Goal: Task Accomplishment & Management: Manage account settings

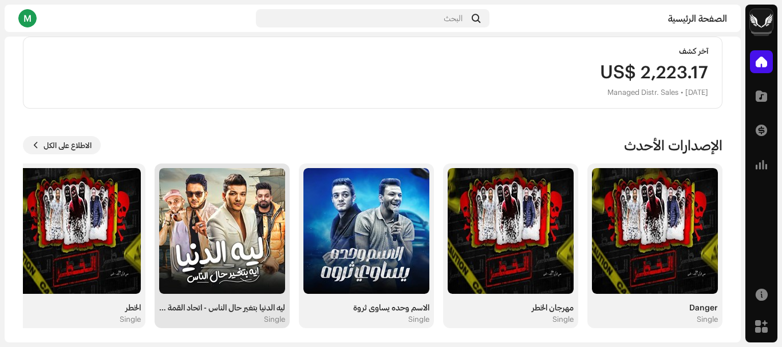
scroll to position [304, 0]
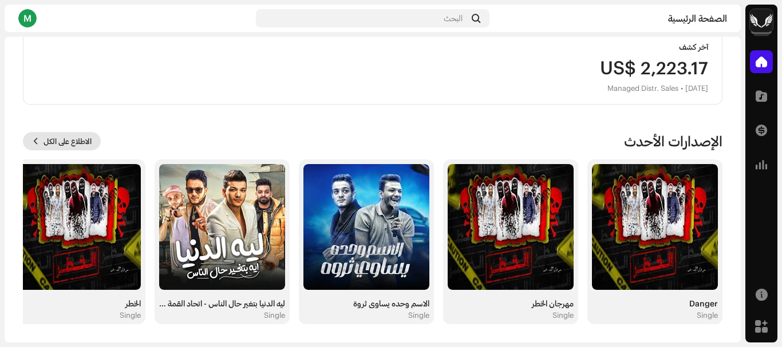
click at [82, 147] on span "الاطلاع على الكل" at bounding box center [68, 141] width 48 height 23
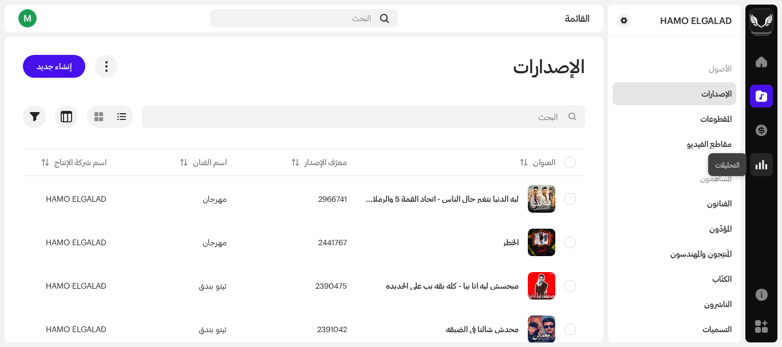
click at [752, 164] on div at bounding box center [761, 164] width 23 height 23
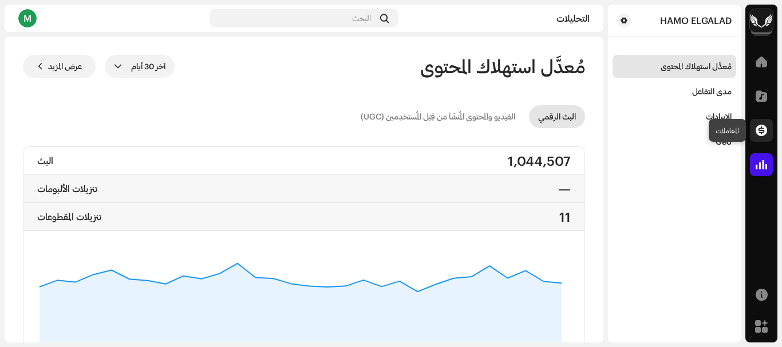
click at [759, 133] on span at bounding box center [761, 130] width 11 height 9
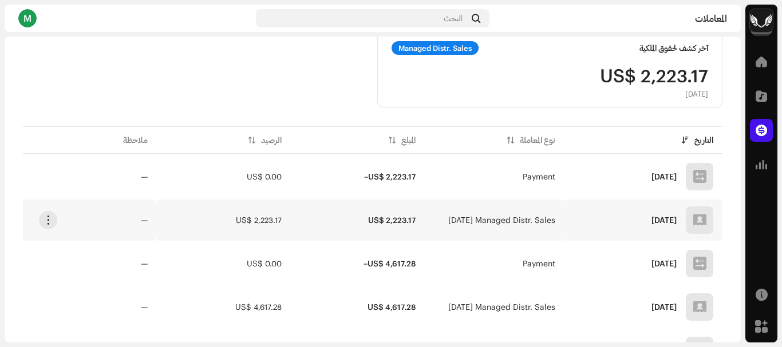
scroll to position [286, 0]
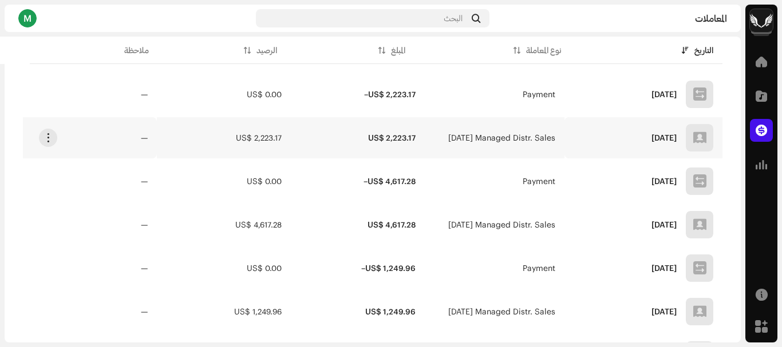
click at [489, 144] on td "يوليو 2025 Managed Distr. Sales" at bounding box center [495, 137] width 140 height 41
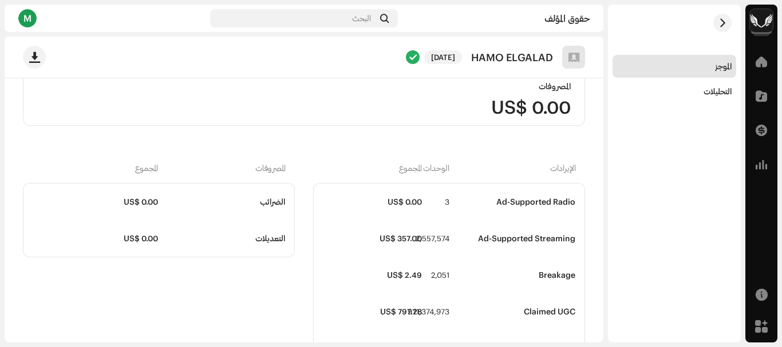
scroll to position [229, 0]
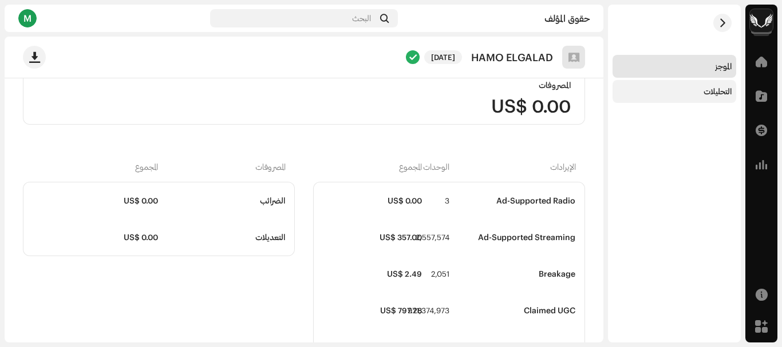
click at [700, 98] on div "التحليلات" at bounding box center [675, 91] width 124 height 23
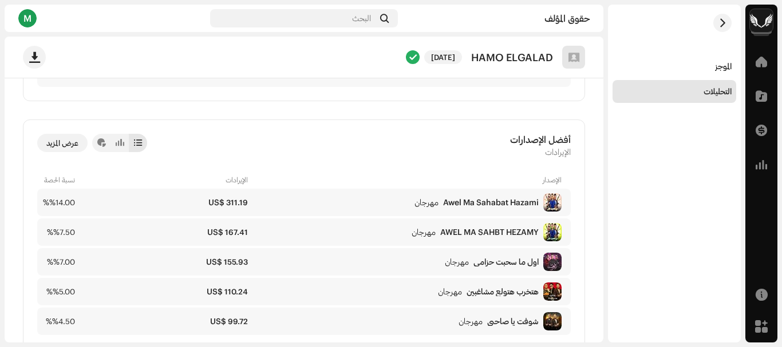
scroll to position [286, 0]
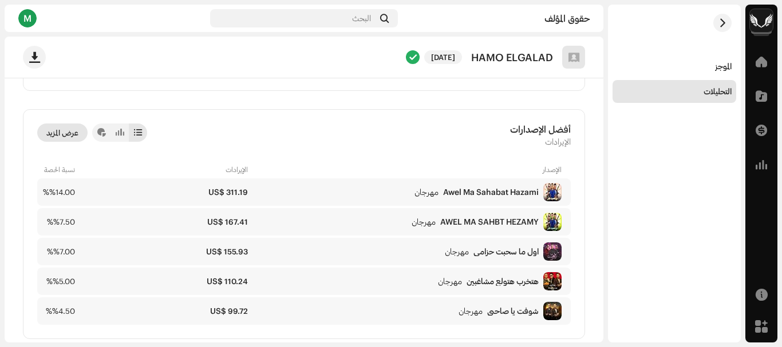
click at [60, 132] on span "عرض المزيد" at bounding box center [62, 132] width 32 height 23
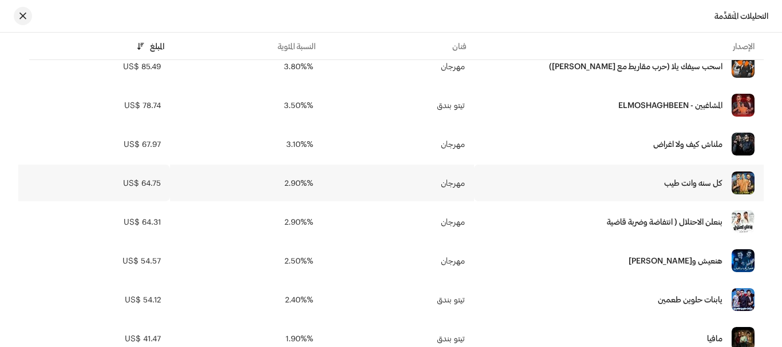
scroll to position [343, 0]
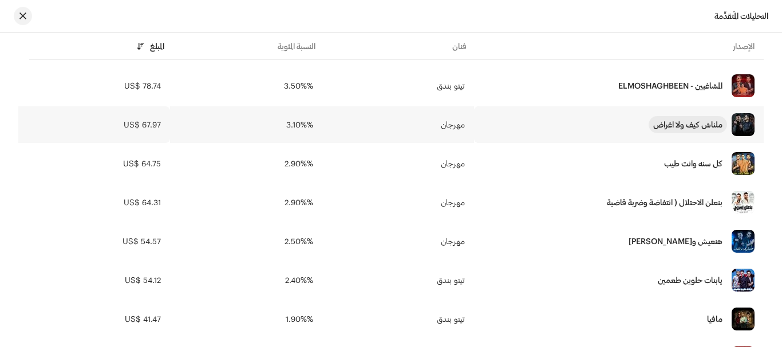
click at [697, 121] on div "ملناش كيف ولا اغراض" at bounding box center [687, 125] width 69 height 8
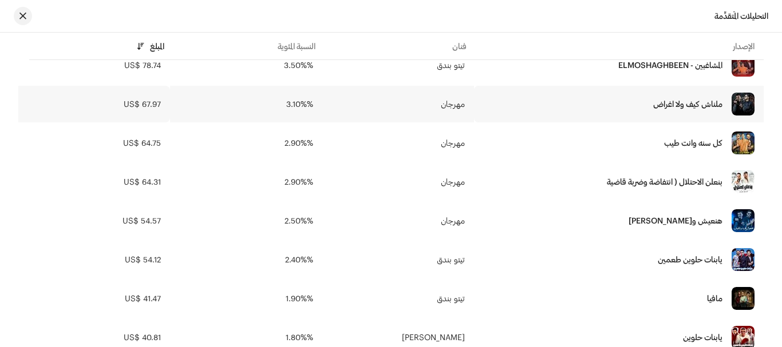
scroll to position [401, 0]
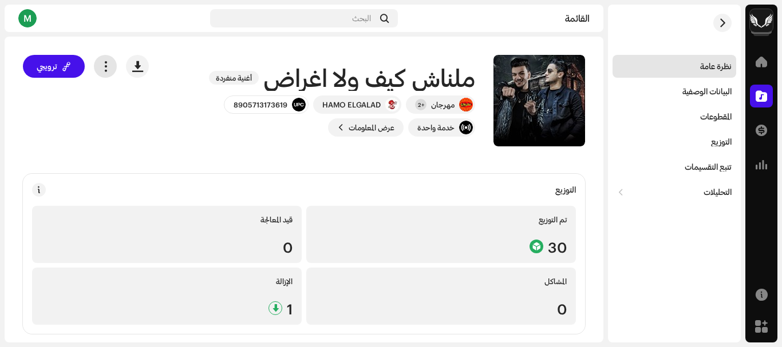
click at [108, 64] on span "button" at bounding box center [105, 66] width 11 height 9
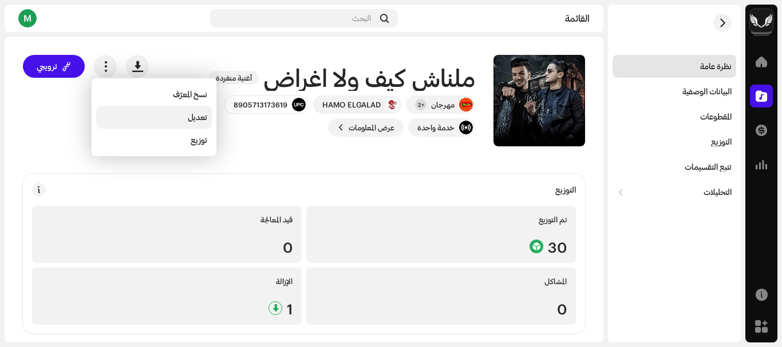
click at [184, 120] on div "تعديل" at bounding box center [154, 117] width 106 height 9
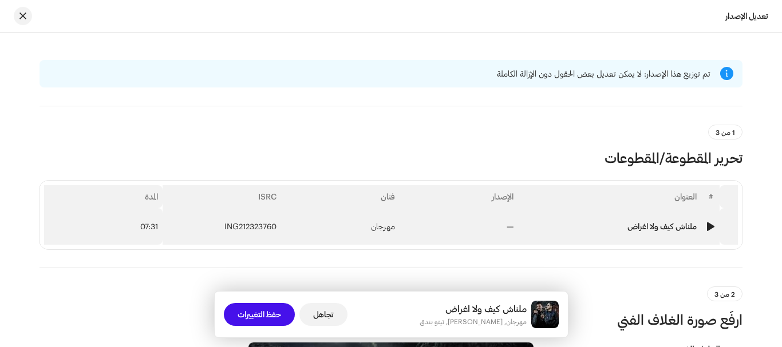
click at [428, 222] on td "—" at bounding box center [459, 226] width 119 height 37
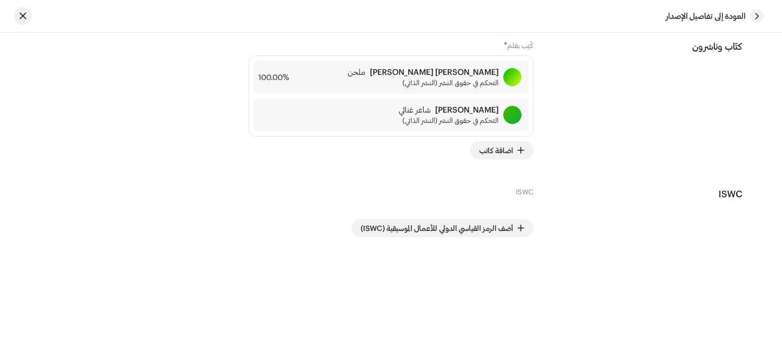
scroll to position [2517, 0]
click at [663, 151] on div "كتّاب وناشرون" at bounding box center [647, 100] width 191 height 120
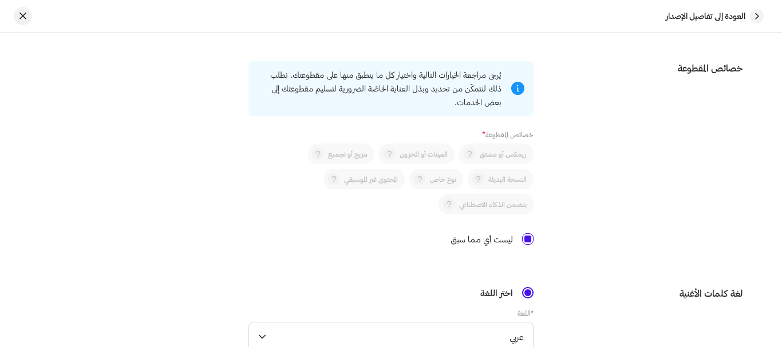
scroll to position [1773, 0]
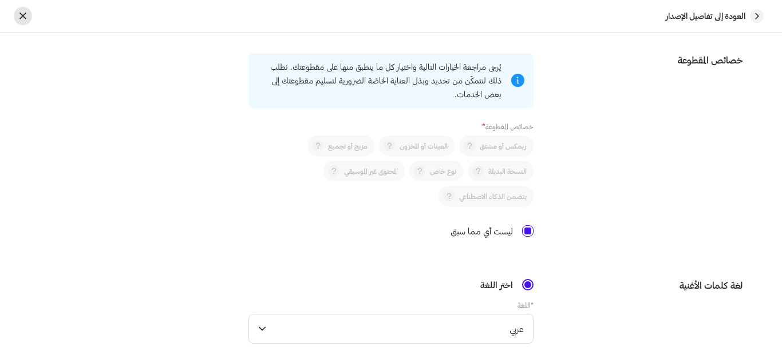
click at [20, 17] on span "button" at bounding box center [22, 15] width 7 height 9
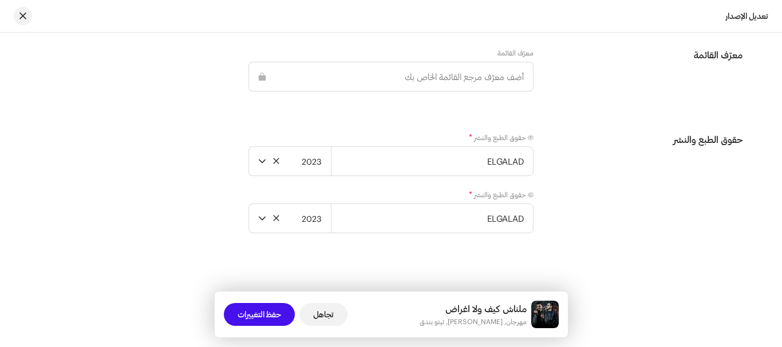
scroll to position [2053, 0]
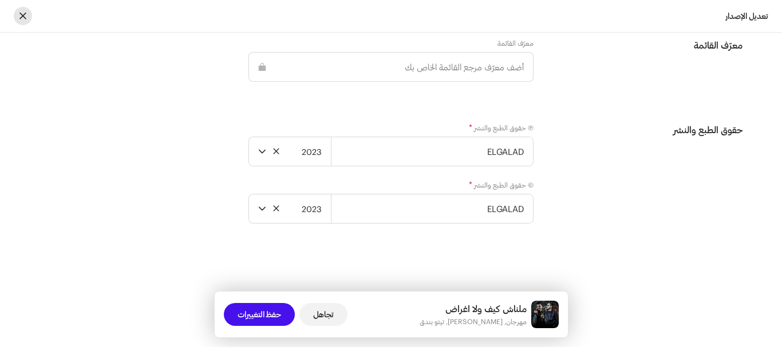
click at [24, 17] on span "button" at bounding box center [22, 15] width 7 height 9
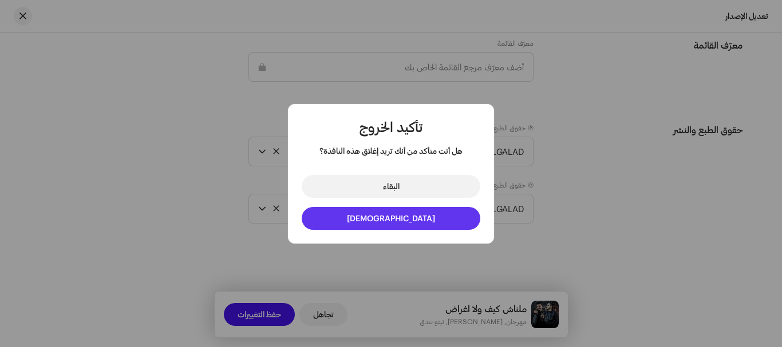
click at [419, 221] on button "[DEMOGRAPHIC_DATA]" at bounding box center [391, 218] width 179 height 23
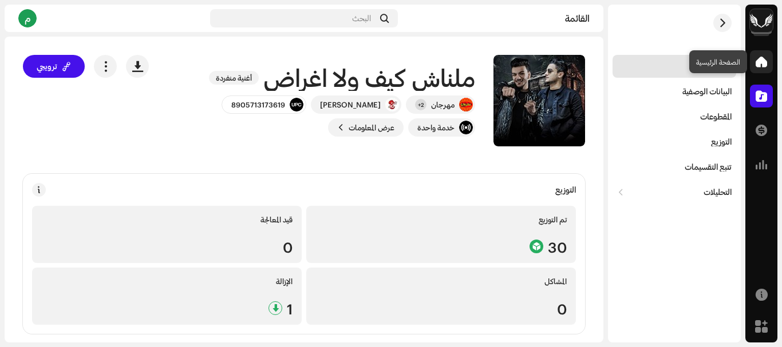
click at [759, 60] on span at bounding box center [761, 61] width 11 height 9
click at [758, 60] on span at bounding box center [761, 61] width 11 height 9
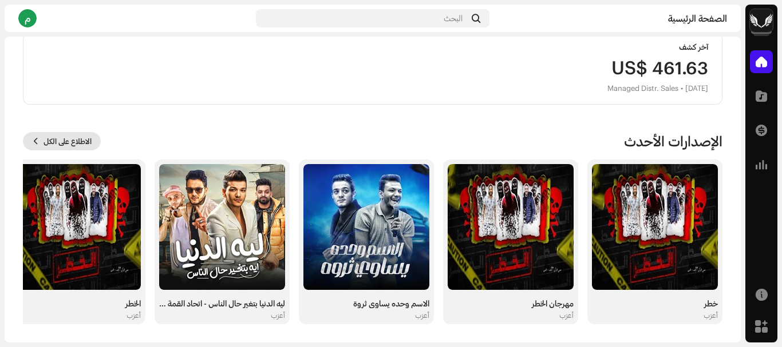
click at [81, 143] on span "الاطلاع على الكل" at bounding box center [68, 141] width 48 height 23
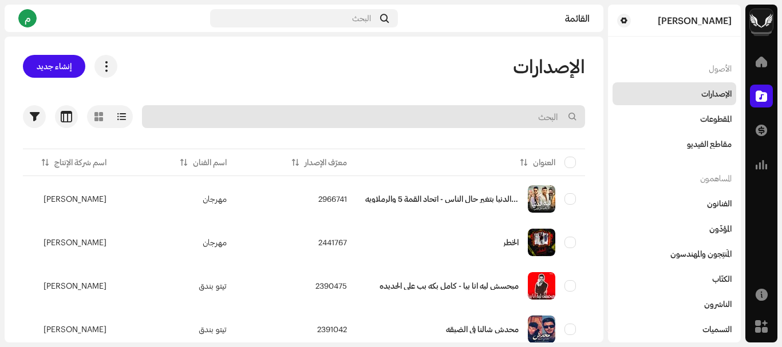
drag, startPoint x: 499, startPoint y: 121, endPoint x: 489, endPoint y: 131, distance: 13.4
click at [493, 127] on input "text" at bounding box center [363, 116] width 443 height 23
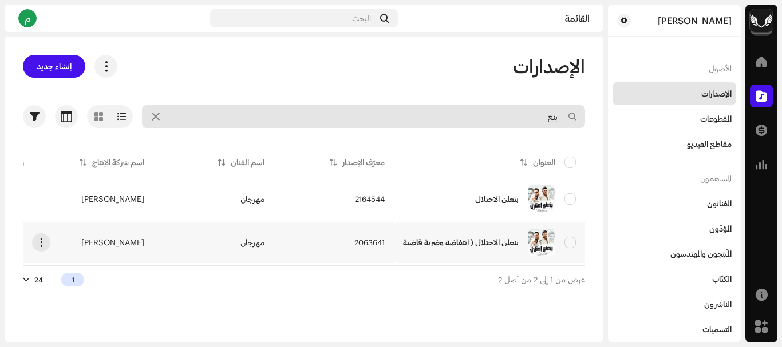
type input "بنع"
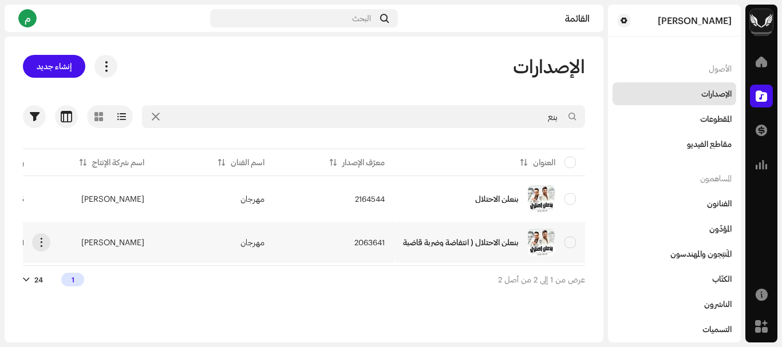
click at [400, 243] on td "بنعلن الاحتلال ( انتفاضة وضربة قاضية" at bounding box center [489, 242] width 191 height 41
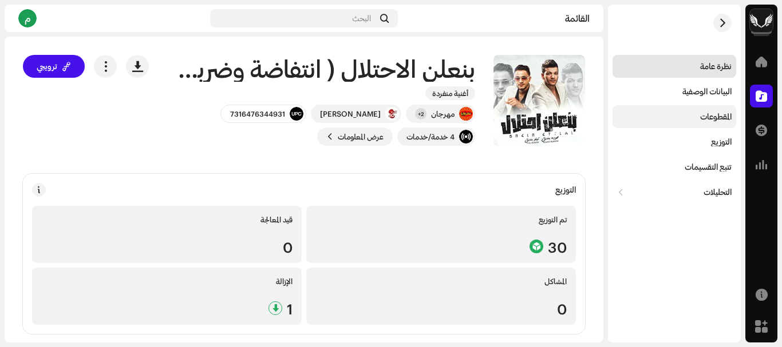
click at [710, 112] on font "المقطوعات" at bounding box center [715, 117] width 31 height 10
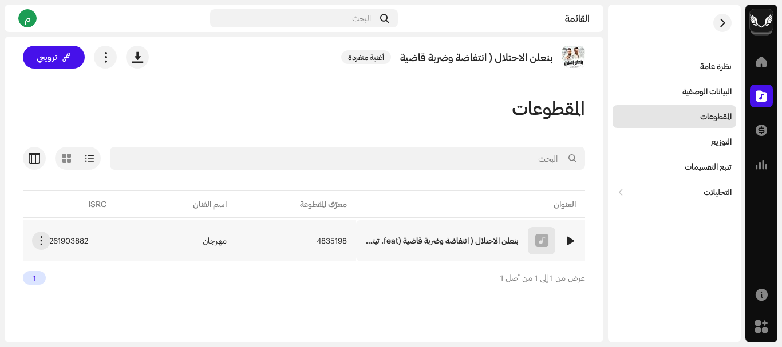
click at [275, 251] on td "4835198" at bounding box center [296, 240] width 120 height 41
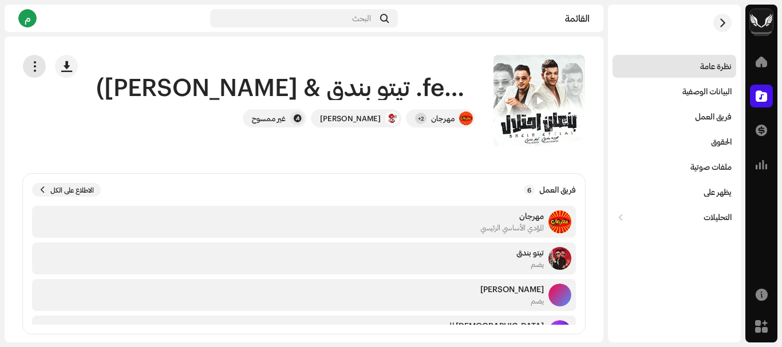
click at [40, 65] on span "button" at bounding box center [34, 66] width 11 height 9
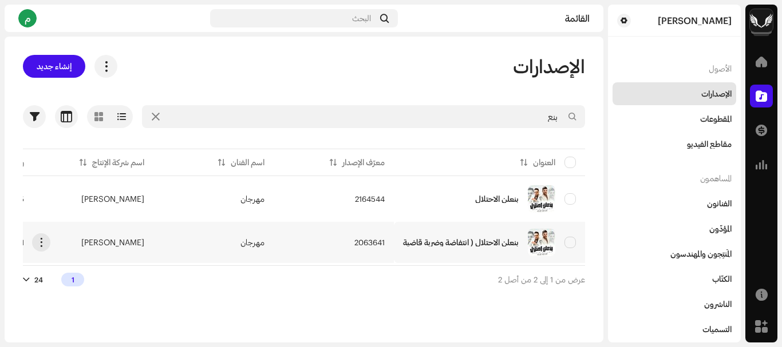
click at [289, 242] on td "2063641" at bounding box center [334, 242] width 120 height 41
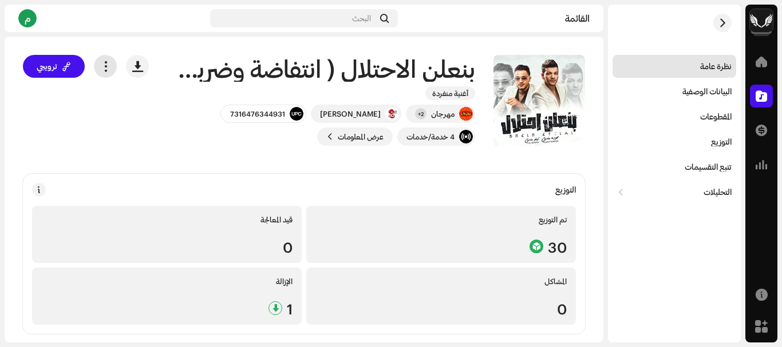
click at [109, 66] on span "button" at bounding box center [105, 66] width 11 height 9
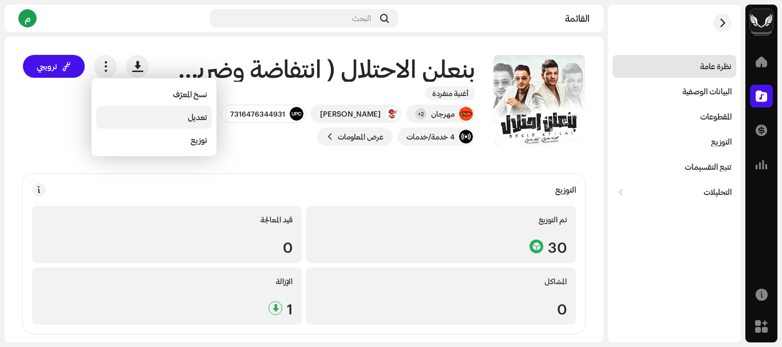
click at [173, 120] on div "تعديل" at bounding box center [154, 117] width 106 height 9
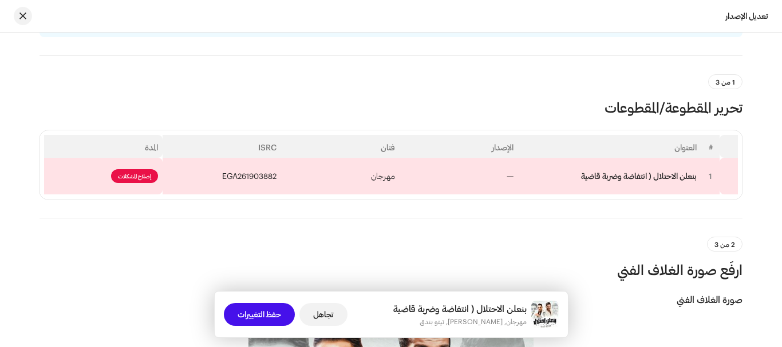
scroll to position [114, 0]
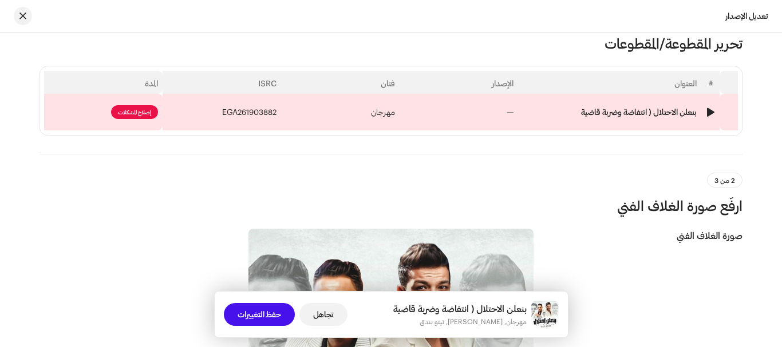
click at [413, 125] on td "—" at bounding box center [459, 112] width 119 height 37
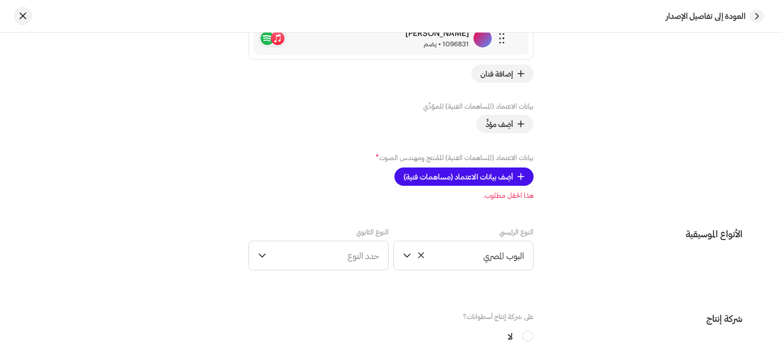
scroll to position [973, 0]
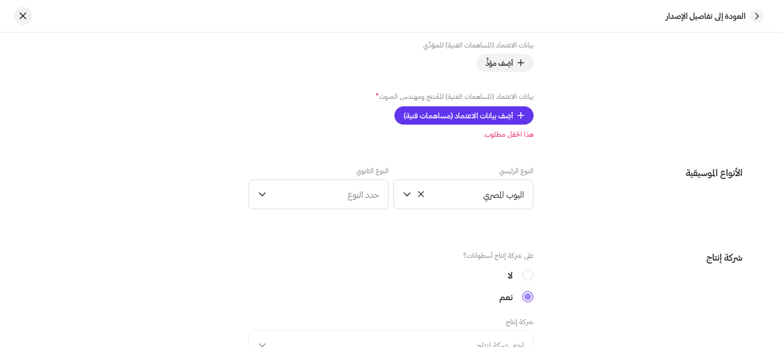
click at [497, 114] on font "أضِف بيانات الاعتماد (مساهمات فنية)" at bounding box center [458, 115] width 109 height 9
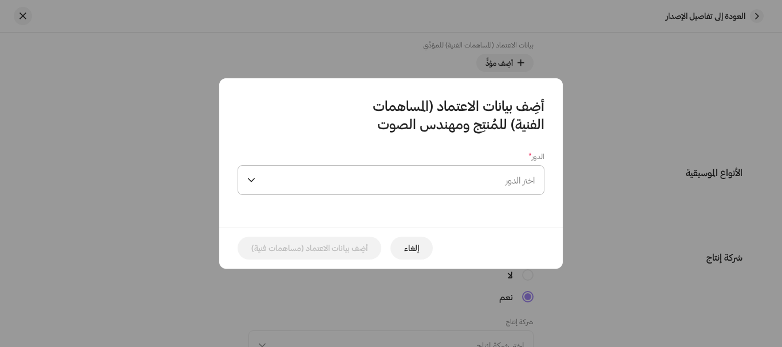
click at [491, 179] on span "اختر الدور" at bounding box center [397, 180] width 275 height 29
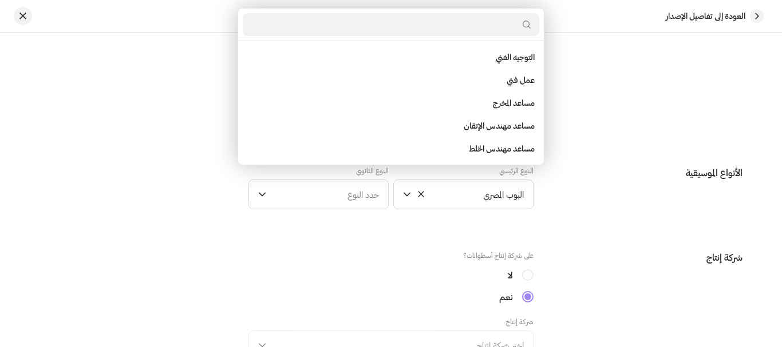
drag, startPoint x: 432, startPoint y: 188, endPoint x: 133, endPoint y: 73, distance: 320.2
click at [133, 73] on div "أضِف بيانات الاعتماد (المساهمات الفنية) للمُنتِج ومهندس الصوت الدور * اختر الدو…" at bounding box center [391, 173] width 782 height 347
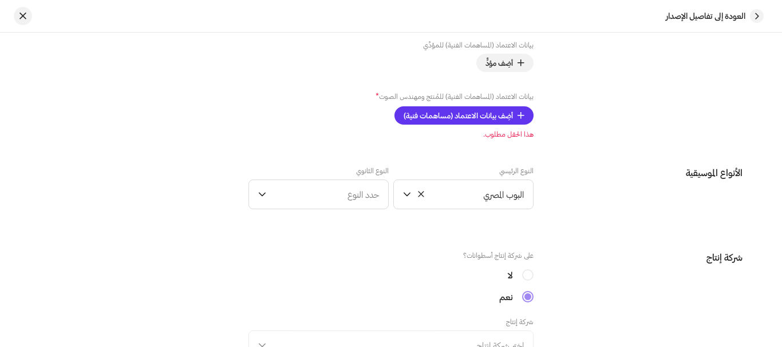
click at [480, 117] on font "أضِف بيانات الاعتماد (مساهمات فنية)" at bounding box center [458, 115] width 109 height 9
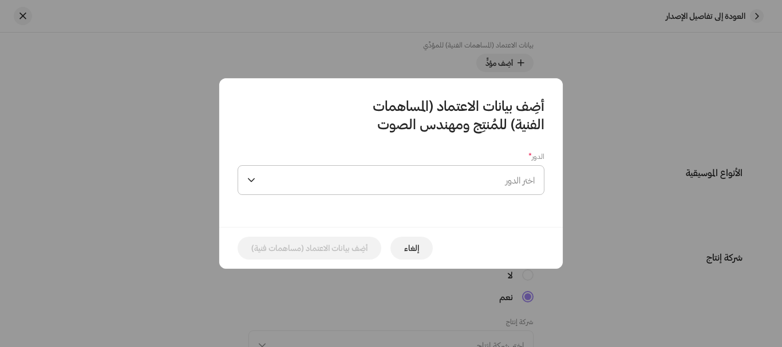
click at [455, 184] on span "اختر الدور" at bounding box center [397, 180] width 275 height 29
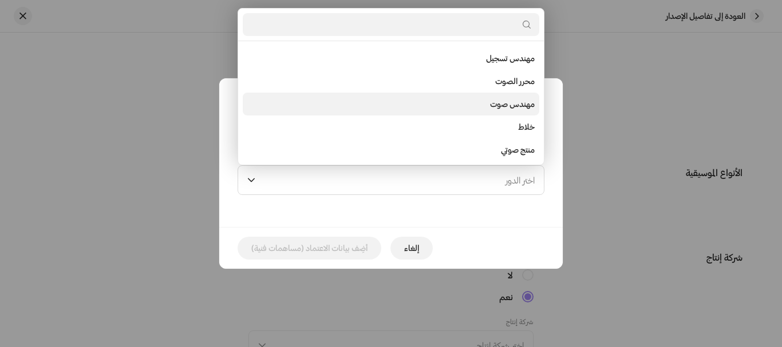
scroll to position [504, 0]
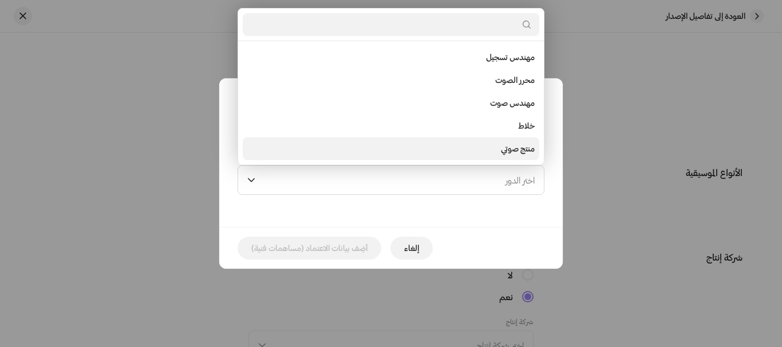
click at [481, 149] on li "منتج صوتي" at bounding box center [391, 148] width 297 height 23
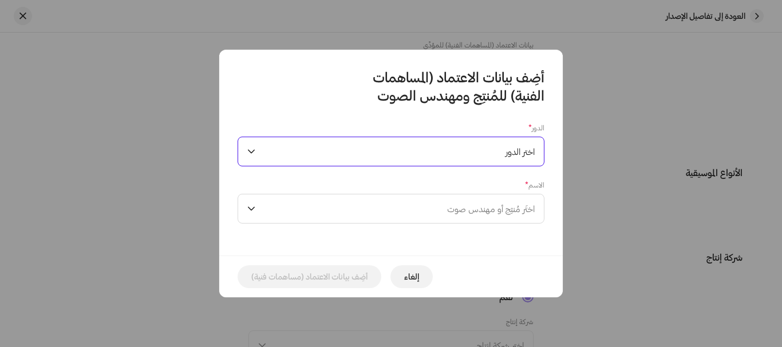
click at [495, 159] on span "اختر الدور" at bounding box center [397, 151] width 275 height 29
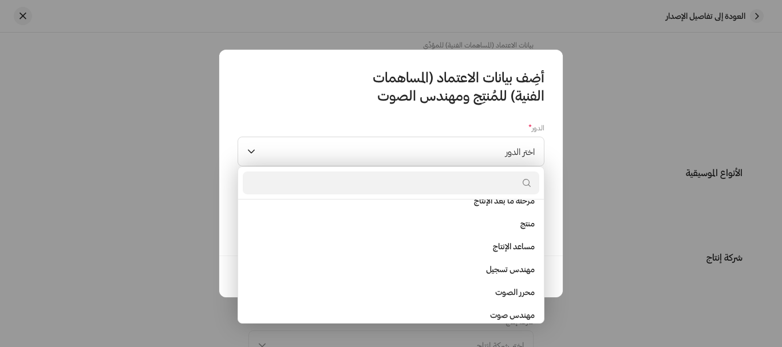
scroll to position [389, 0]
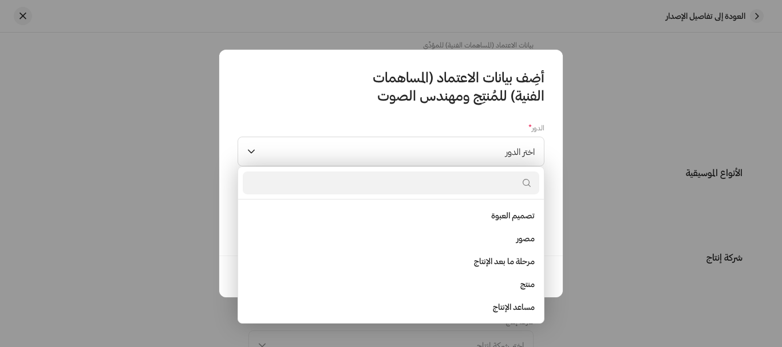
click at [509, 285] on li "منتج" at bounding box center [391, 284] width 297 height 23
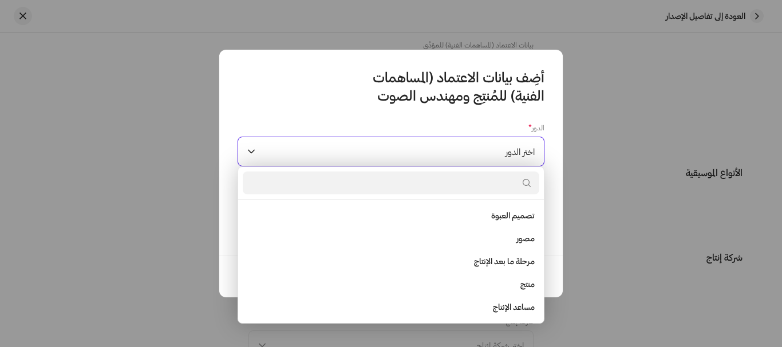
scroll to position [0, 0]
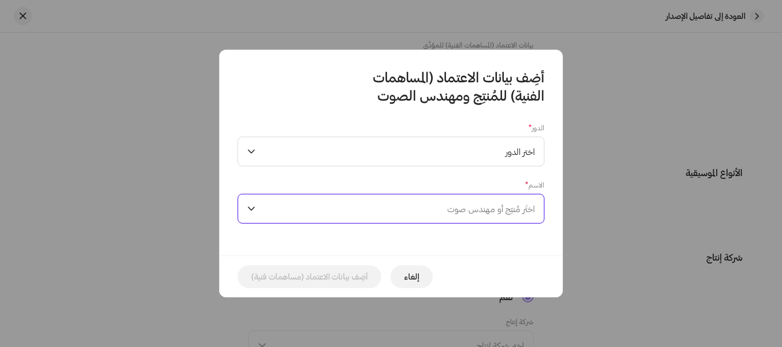
click at [504, 205] on span "اختَر مُنتِج أو مهندس صوت" at bounding box center [491, 209] width 88 height 10
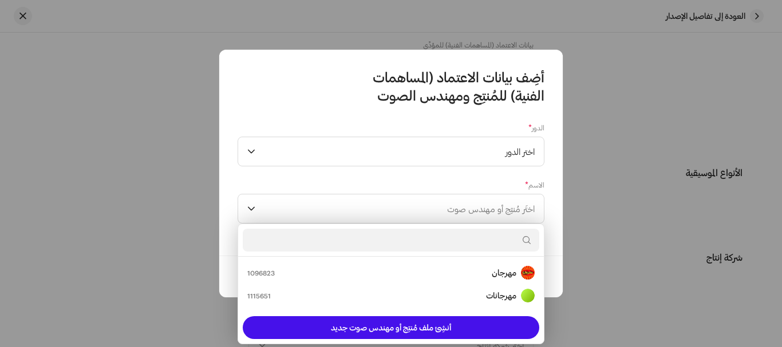
type input "ا"
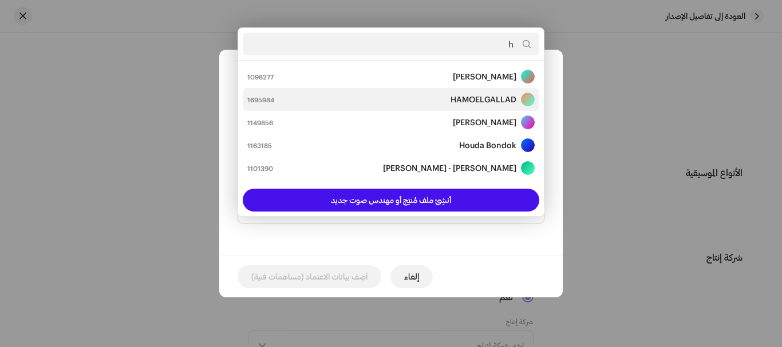
type input "h"
click at [418, 100] on div "HAMOELGALLAD 1695984" at bounding box center [390, 100] width 287 height 14
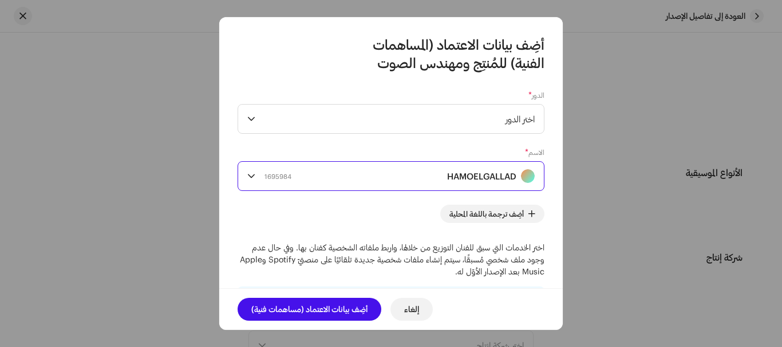
scroll to position [199, 0]
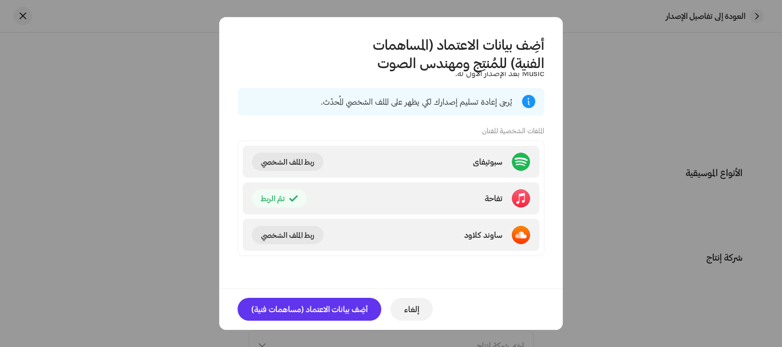
click at [319, 315] on span "أضِف بيانات الاعتماد (مساهمات فنية)" at bounding box center [309, 309] width 116 height 23
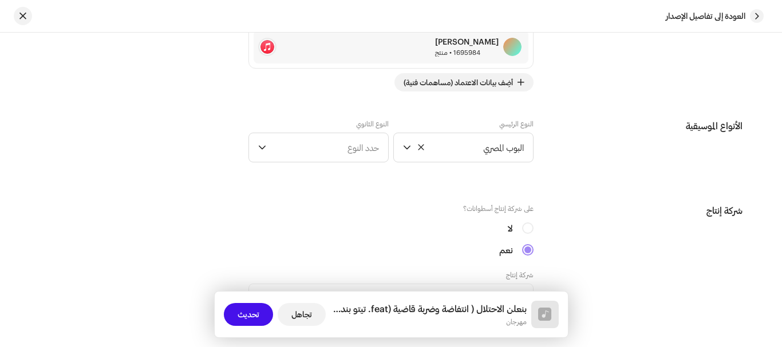
scroll to position [1088, 0]
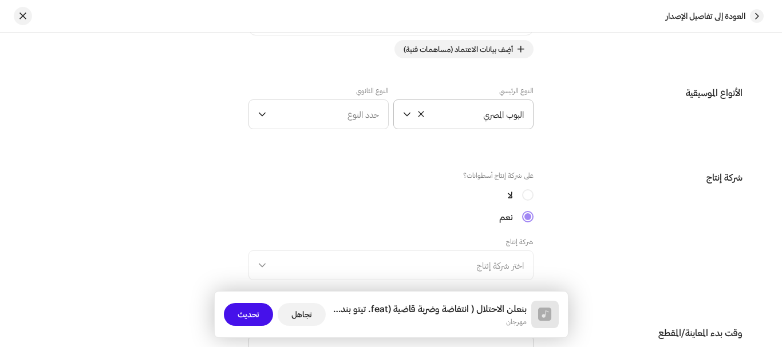
click at [443, 120] on span "البوب ​​المصري" at bounding box center [470, 114] width 108 height 29
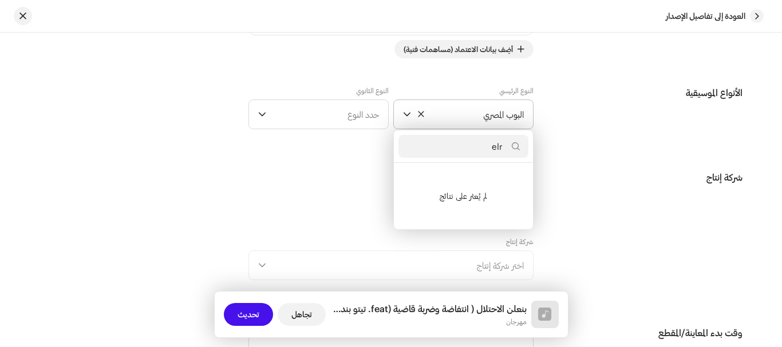
scroll to position [0, 0]
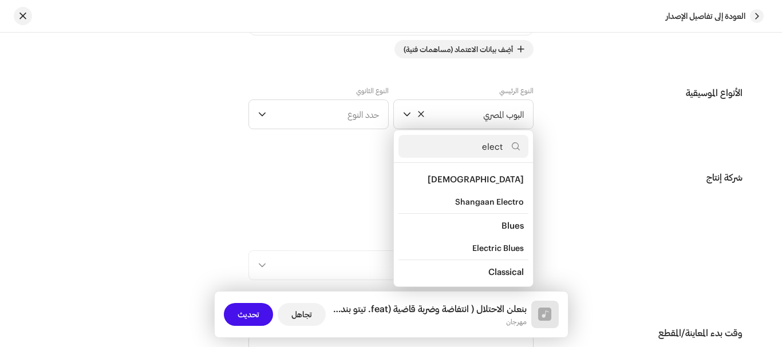
type input "elect"
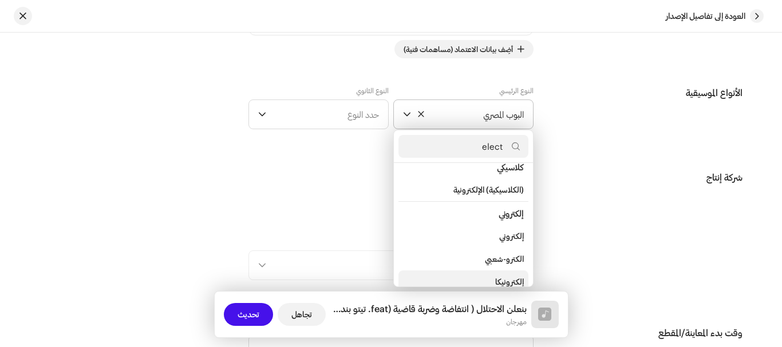
scroll to position [112, 0]
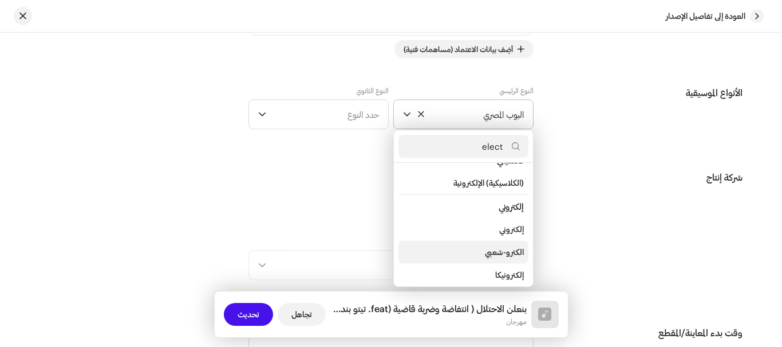
click at [491, 255] on font "الكترو-شعبي" at bounding box center [504, 252] width 39 height 10
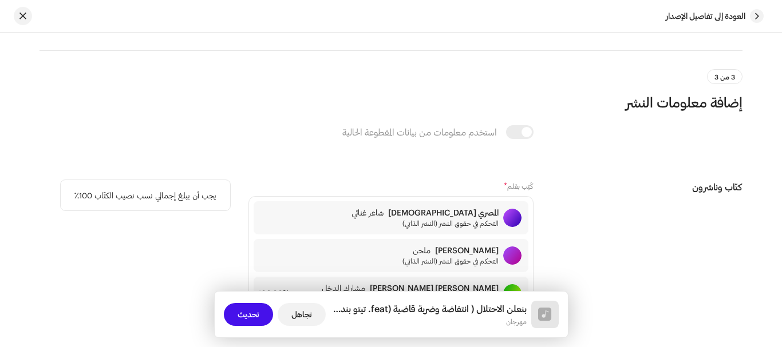
scroll to position [3435, 0]
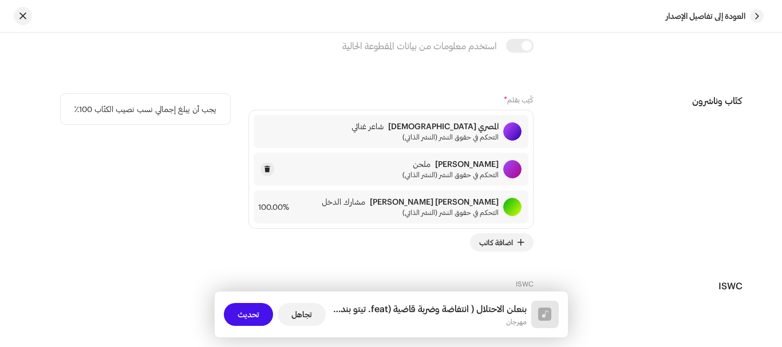
click at [389, 168] on div "[PERSON_NAME] ملحن التحكم في حقوق النشر (النشر الذاتي)" at bounding box center [391, 169] width 275 height 33
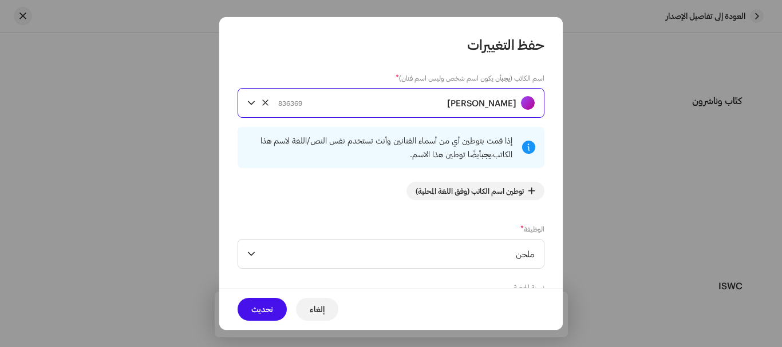
click at [457, 106] on div "[PERSON_NAME] 836369" at bounding box center [406, 103] width 256 height 29
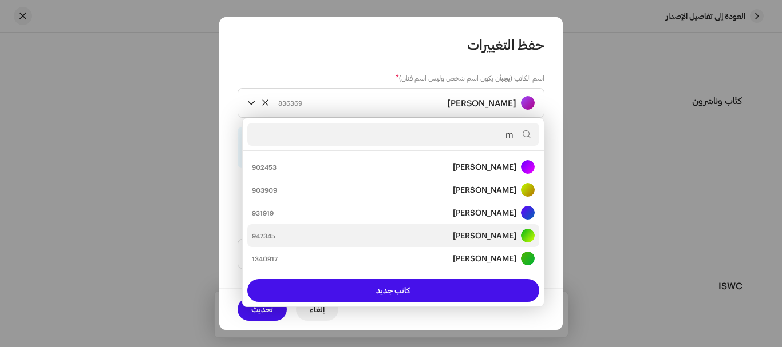
type input "m"
click at [453, 233] on strong "[PERSON_NAME]" at bounding box center [485, 235] width 64 height 11
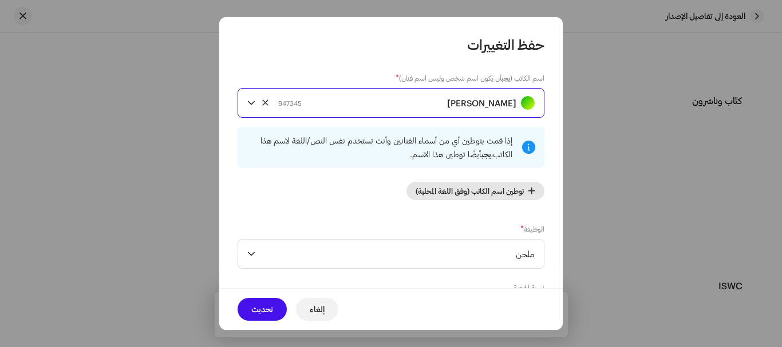
scroll to position [129, 0]
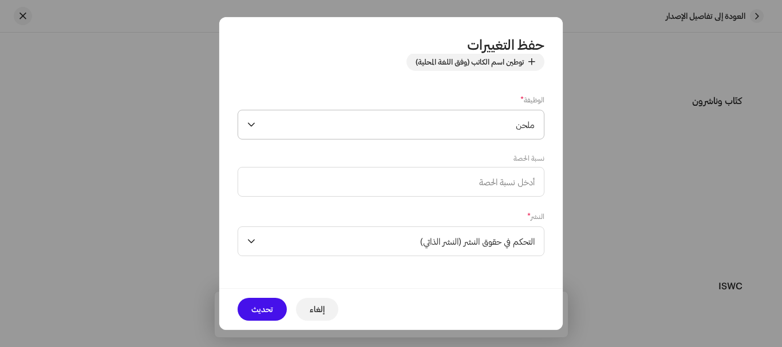
click at [484, 125] on span "ملحن" at bounding box center [397, 124] width 275 height 29
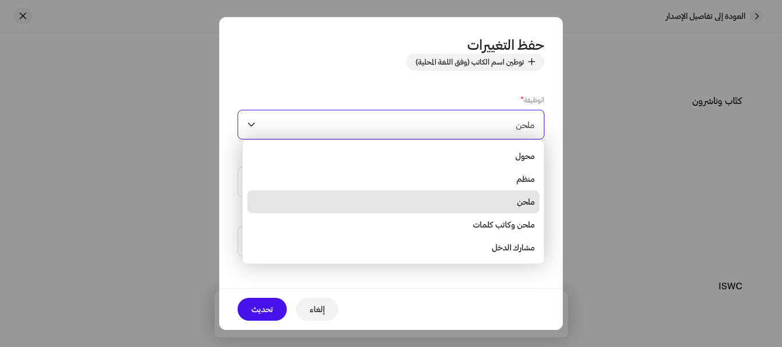
scroll to position [114, 0]
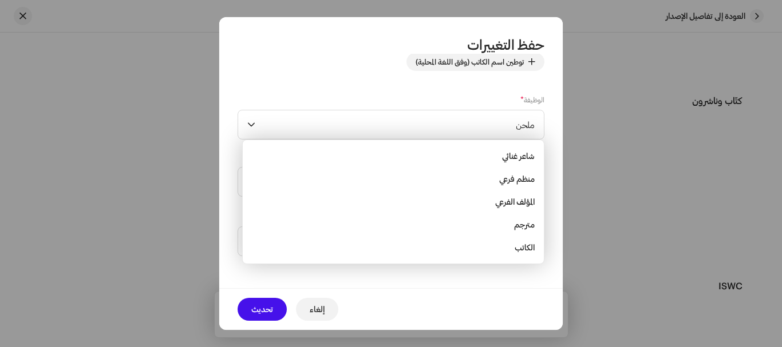
click at [510, 159] on font "شاعر غنائي" at bounding box center [518, 156] width 33 height 10
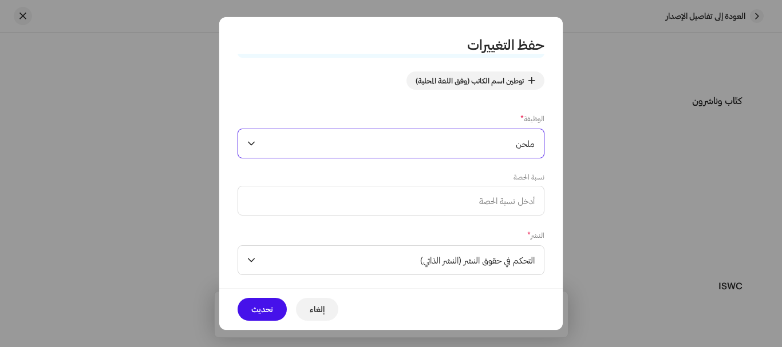
scroll to position [129, 0]
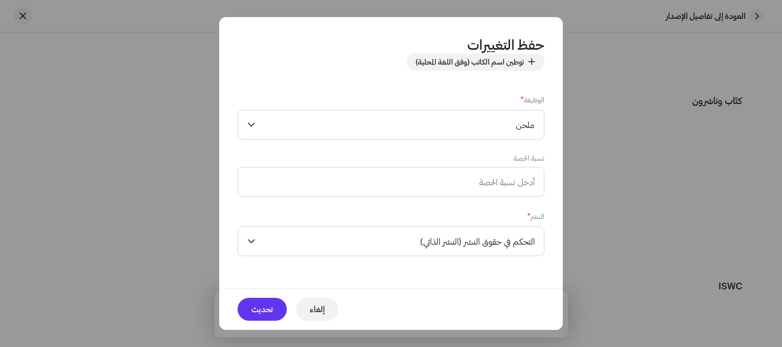
click at [268, 317] on span "تحديث" at bounding box center [262, 309] width 22 height 23
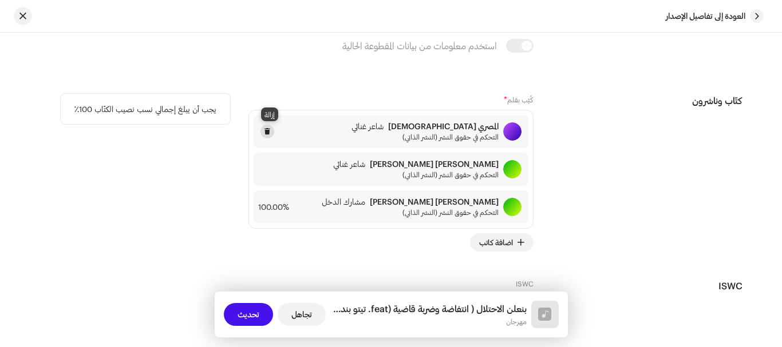
click at [270, 128] on span at bounding box center [267, 131] width 7 height 9
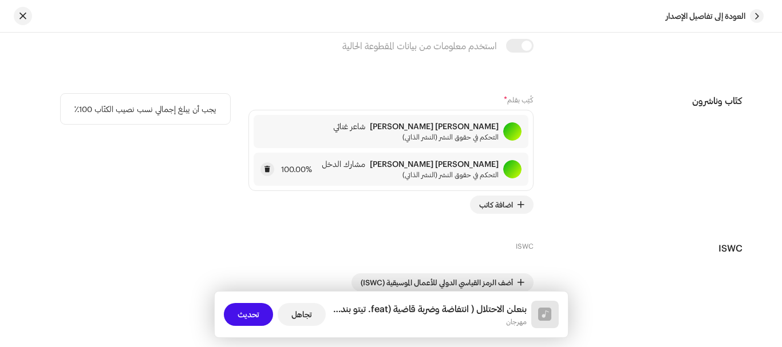
click at [397, 171] on span "التحكم في حقوق النشر (النشر الذاتي)" at bounding box center [410, 174] width 177 height 9
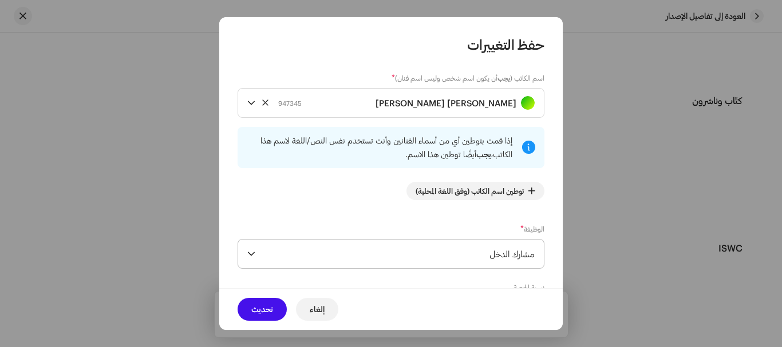
click at [468, 254] on span "مشارك الدخل" at bounding box center [397, 254] width 275 height 29
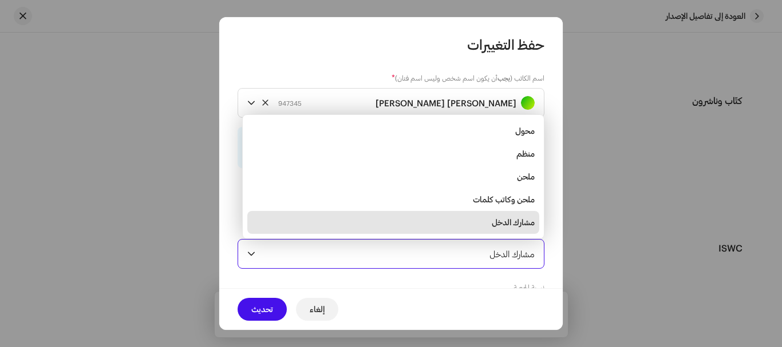
scroll to position [18, 0]
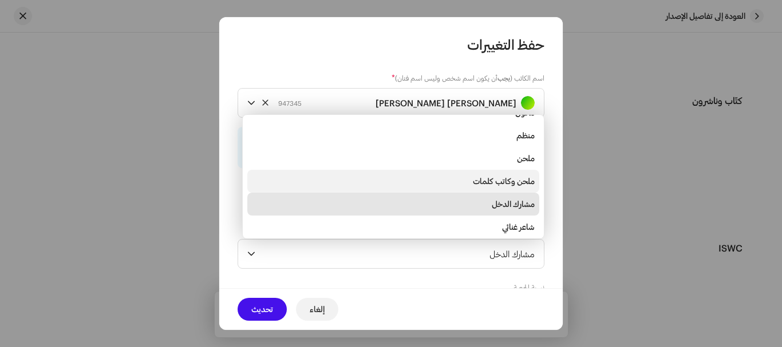
click at [506, 182] on font "ملحن وكاتب كلمات" at bounding box center [504, 181] width 62 height 10
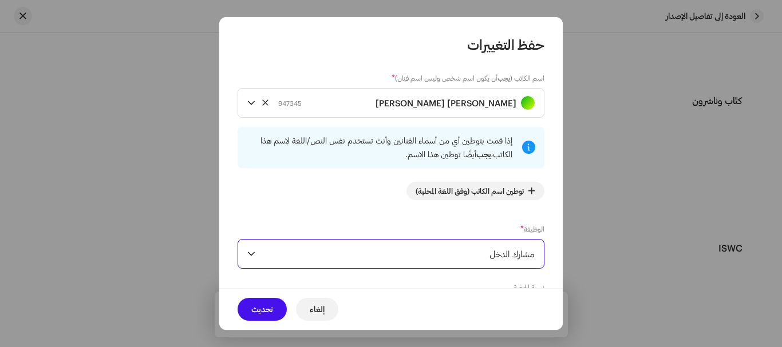
click at [255, 315] on span "تحديث" at bounding box center [262, 309] width 22 height 23
click at [255, 315] on font "تحديث" at bounding box center [249, 315] width 22 height 10
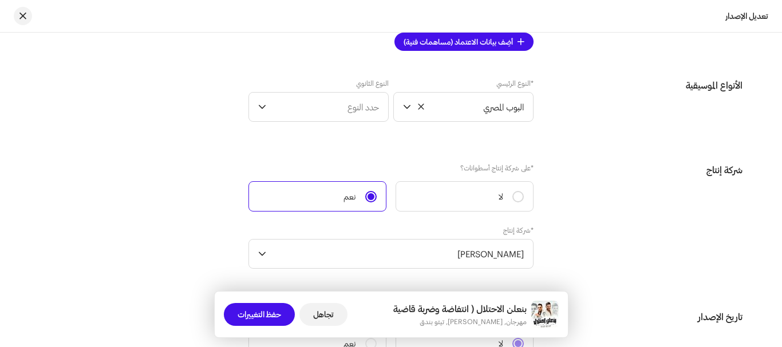
scroll to position [1431, 0]
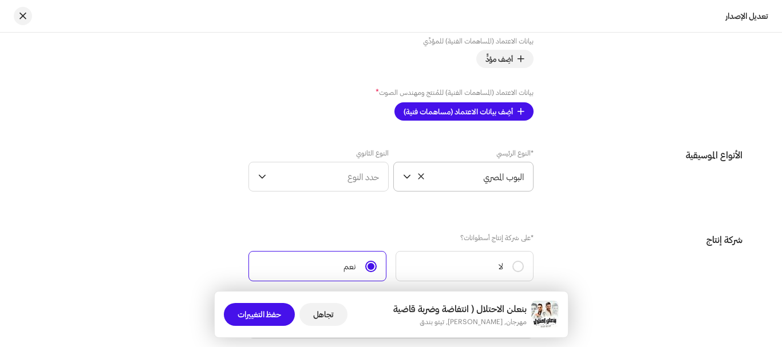
click at [488, 187] on span "البوب ​​المصري" at bounding box center [470, 177] width 108 height 29
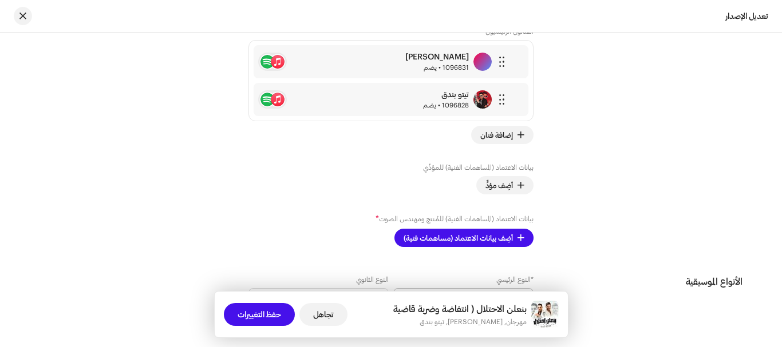
scroll to position [1362, 0]
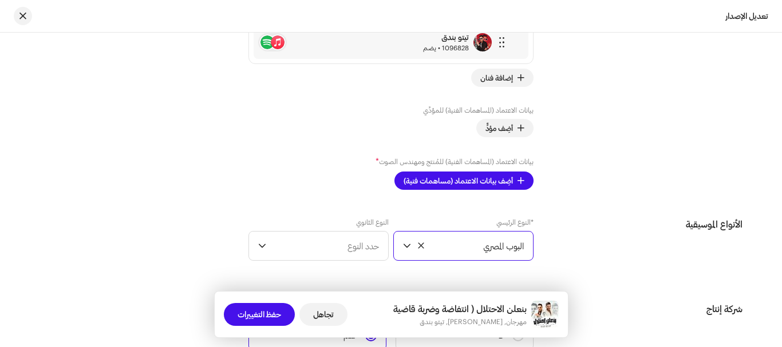
click at [519, 258] on span "البوب ​​المصري" at bounding box center [470, 246] width 108 height 29
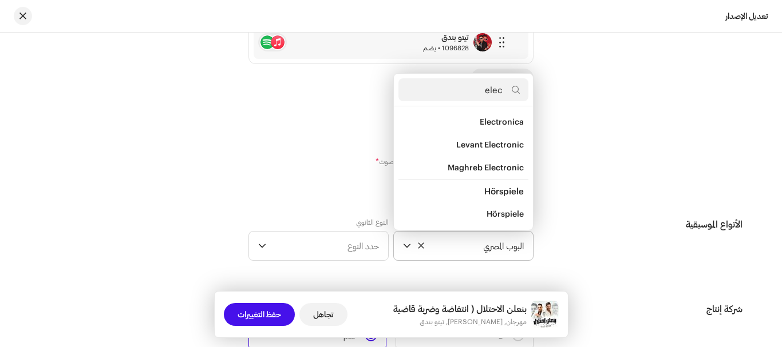
scroll to position [162, 0]
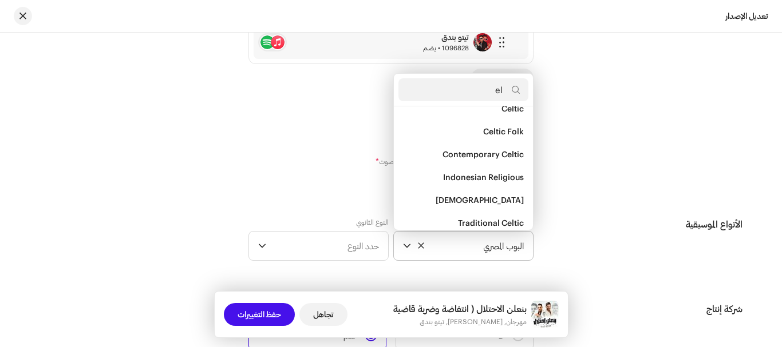
type input "e"
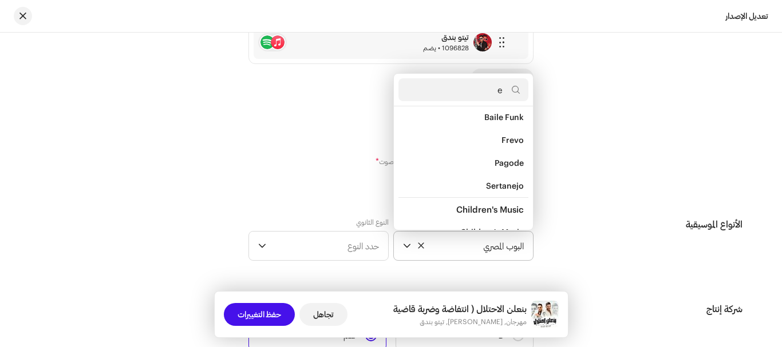
scroll to position [4714, 0]
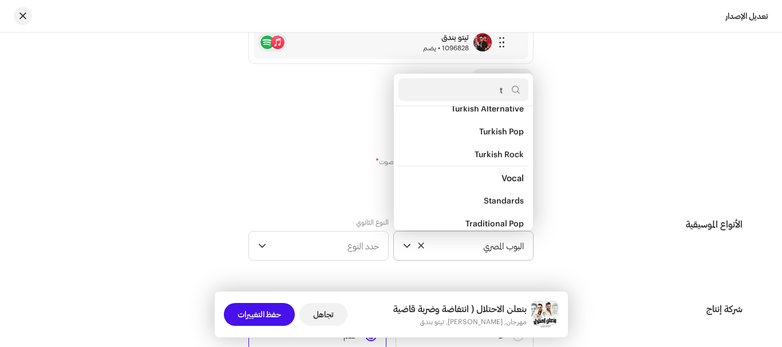
type input "te"
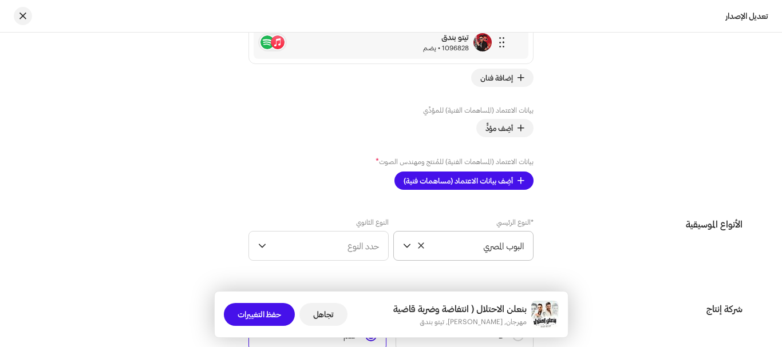
scroll to position [1363, 0]
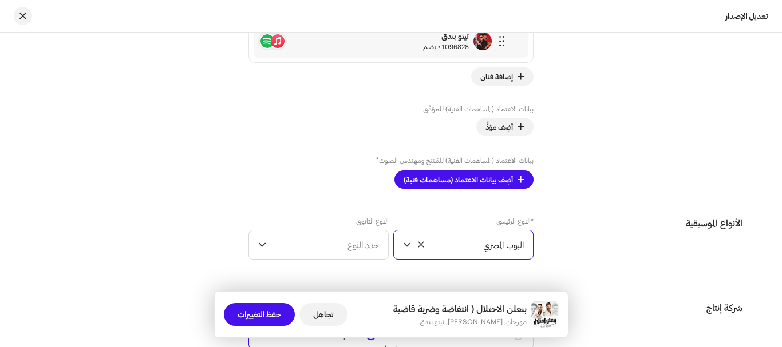
click at [515, 254] on span "البوب ​​المصري" at bounding box center [470, 245] width 108 height 29
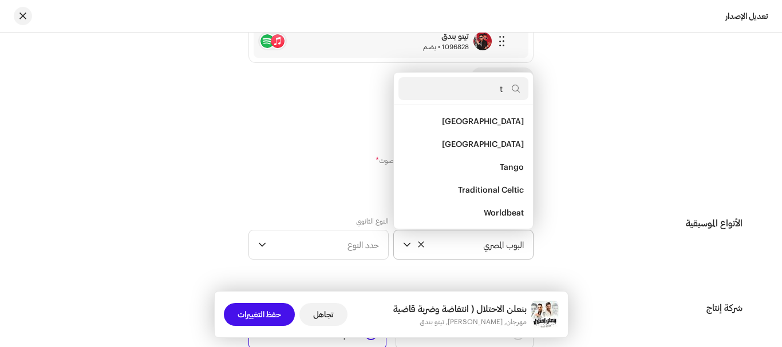
scroll to position [3514, 0]
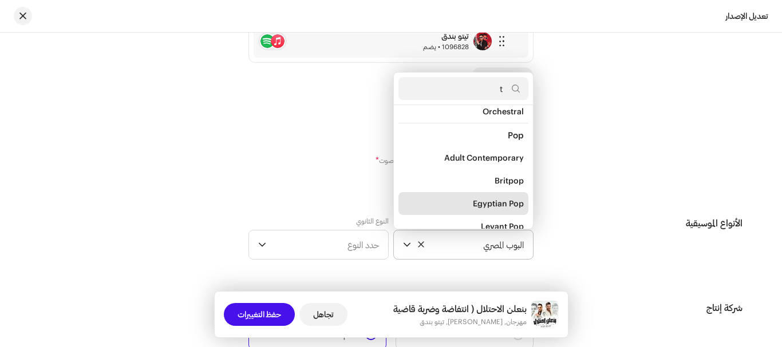
type input "te"
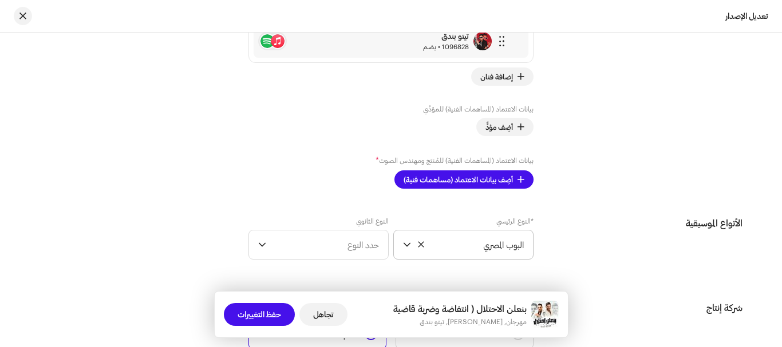
scroll to position [1364, 0]
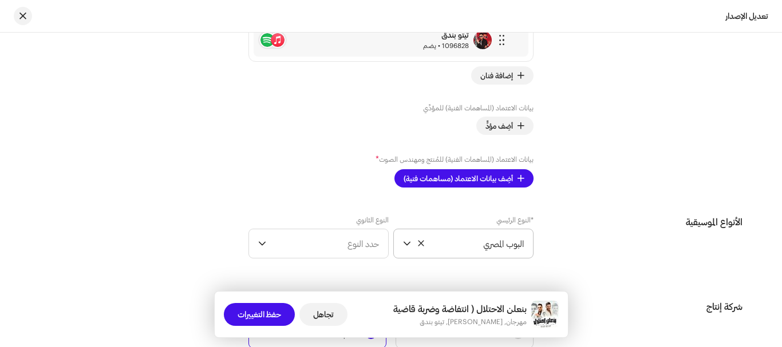
click at [517, 258] on p-select "البوب ​​المصري" at bounding box center [463, 244] width 140 height 30
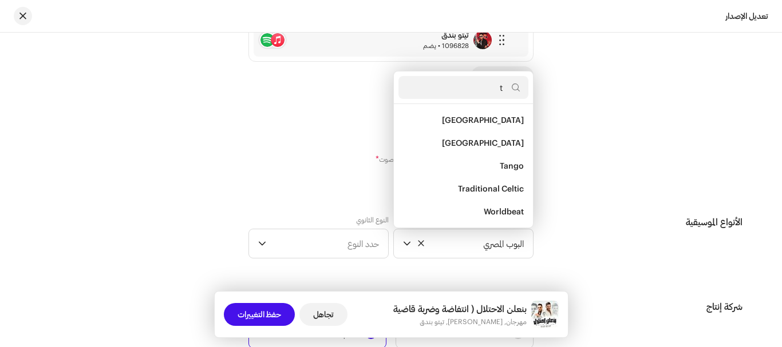
scroll to position [3500, 0]
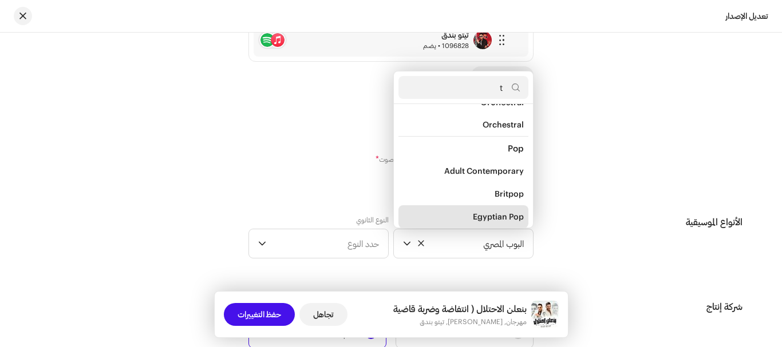
type input "te"
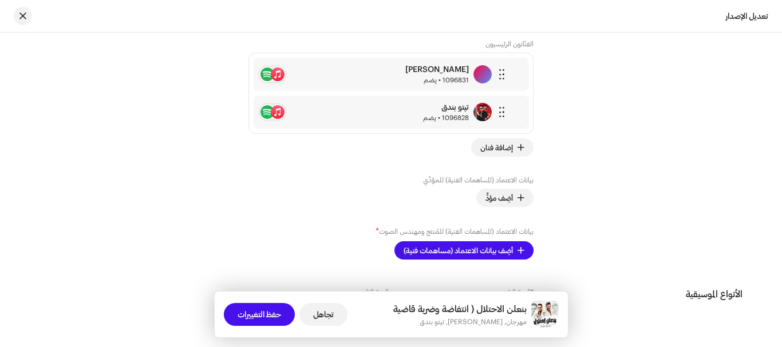
scroll to position [1423, 0]
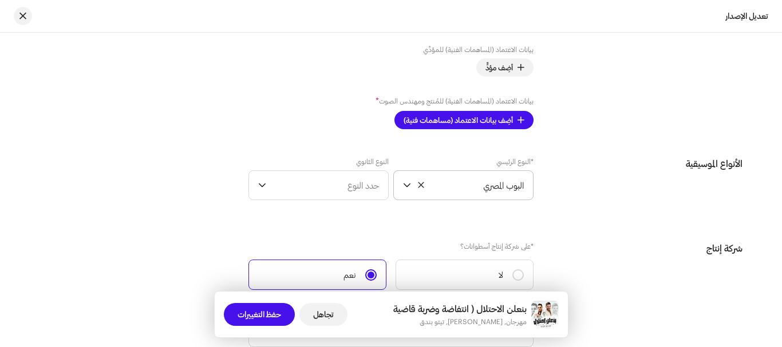
click at [500, 187] on font "البوب ​​المصري" at bounding box center [503, 185] width 41 height 10
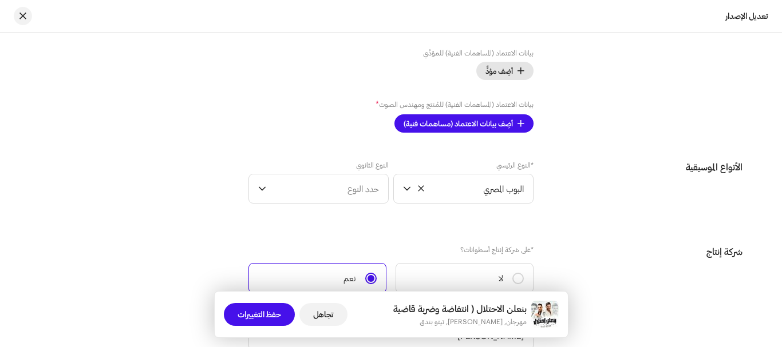
scroll to position [1362, 0]
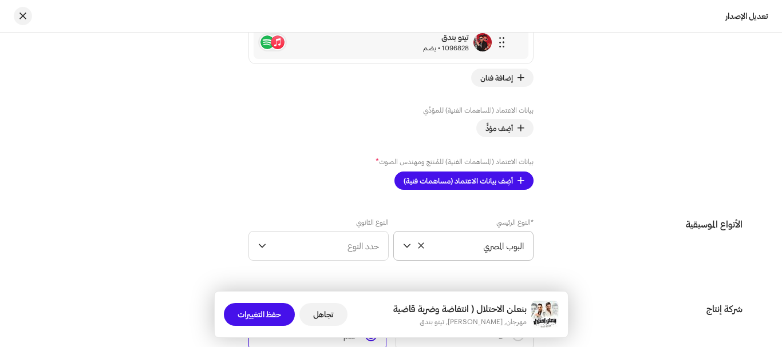
click at [502, 251] on font "البوب ​​المصري" at bounding box center [503, 246] width 41 height 10
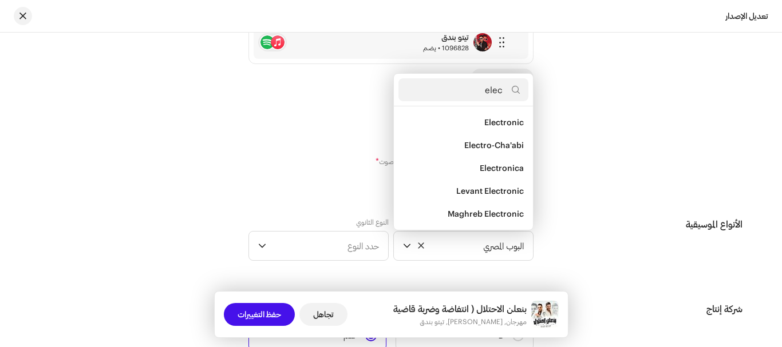
scroll to position [162, 0]
type input "elect"
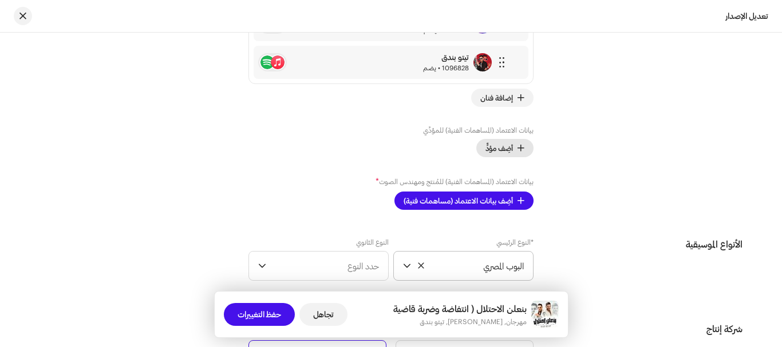
scroll to position [1362, 0]
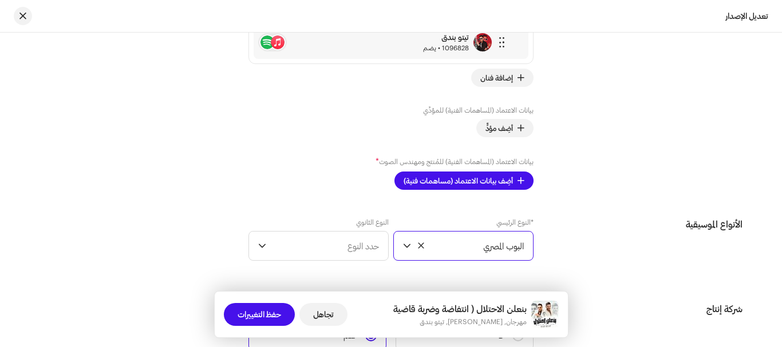
click at [511, 254] on span "البوب ​​المصري" at bounding box center [470, 246] width 108 height 29
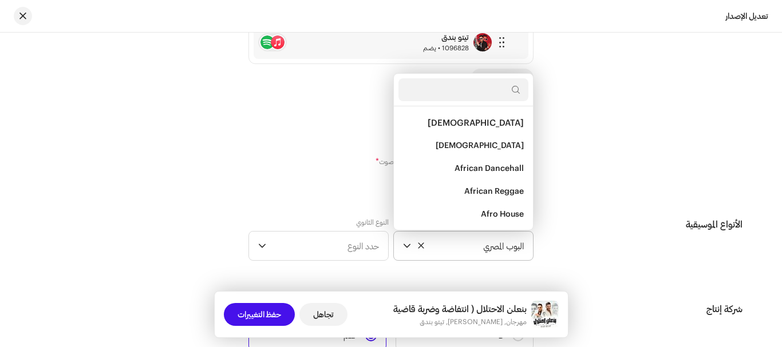
scroll to position [7114, 0]
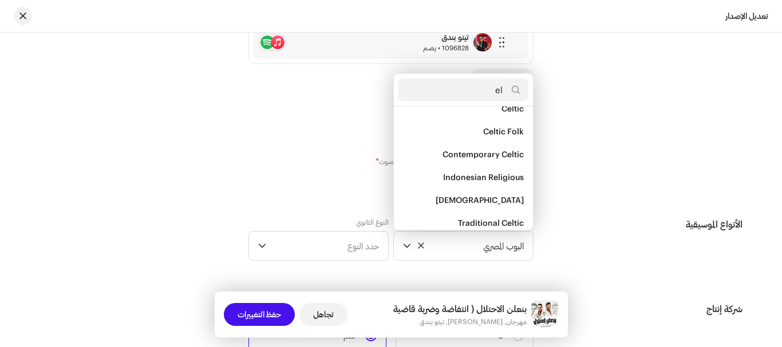
type input "ele"
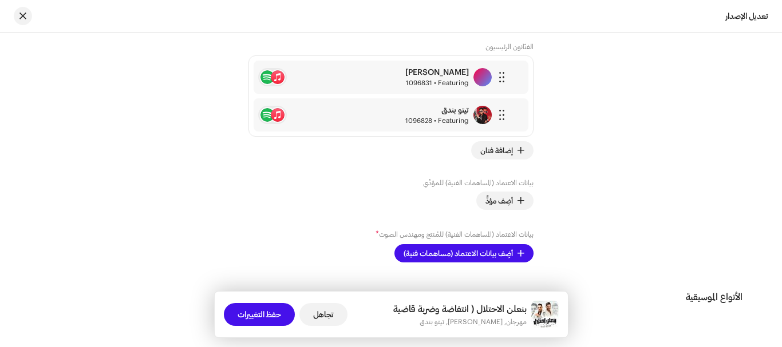
scroll to position [1363, 0]
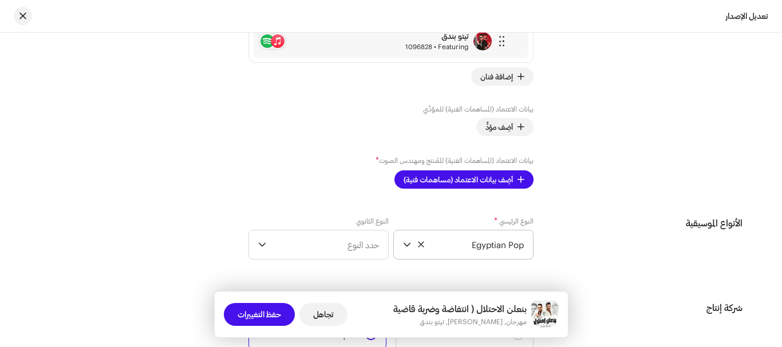
click at [501, 242] on span "Egyptian Pop" at bounding box center [470, 245] width 108 height 29
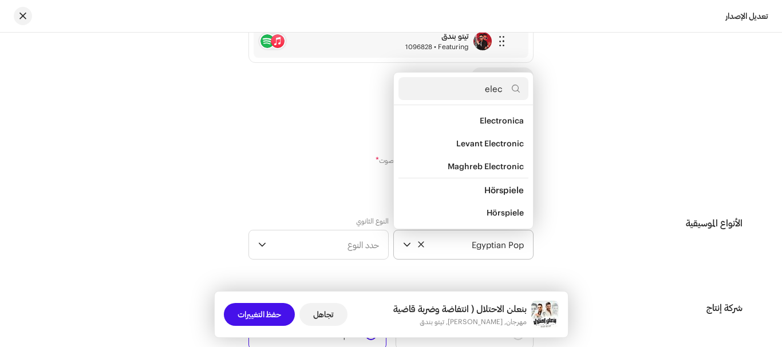
scroll to position [162, 0]
type input "elect"
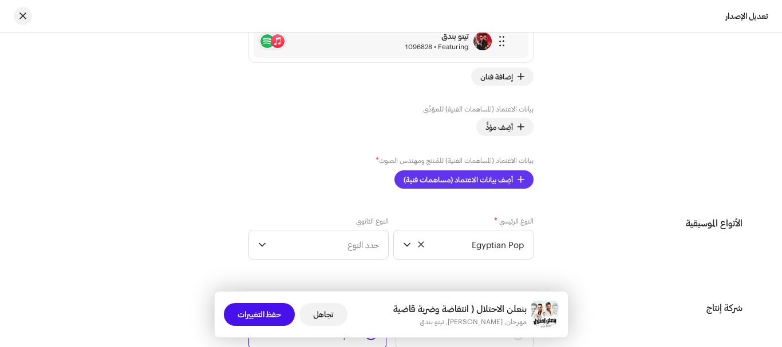
scroll to position [1306, 0]
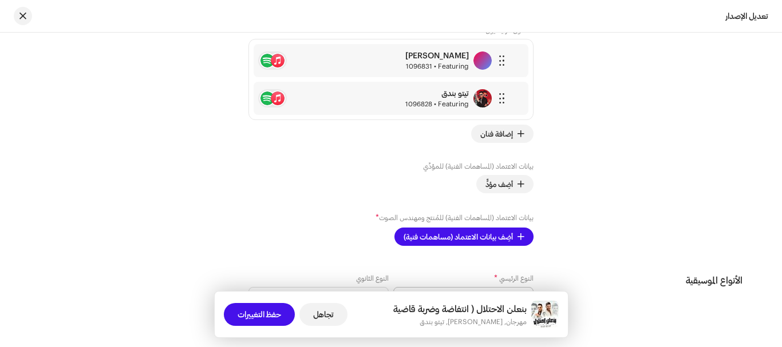
click at [477, 291] on span "Egyptian Pop" at bounding box center [470, 302] width 108 height 29
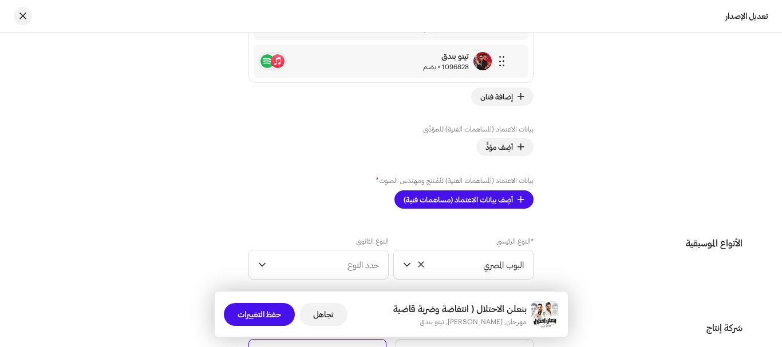
scroll to position [1363, 0]
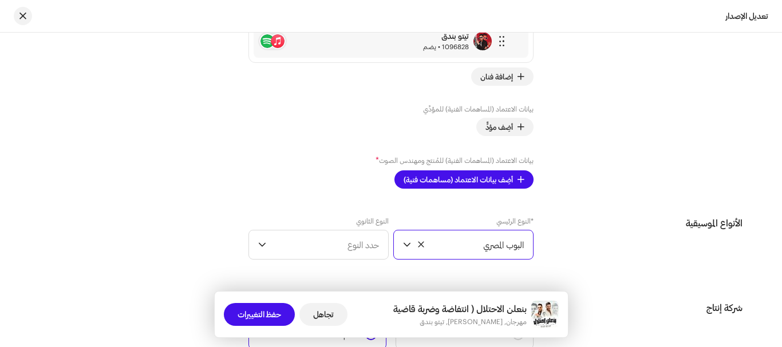
click at [513, 253] on span "البوب ​​المصري" at bounding box center [470, 245] width 108 height 29
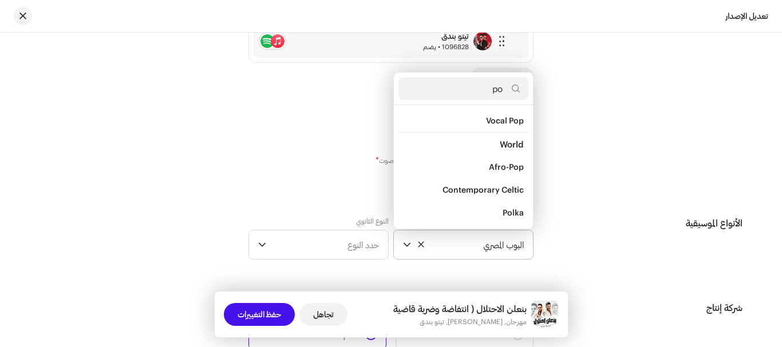
scroll to position [666, 0]
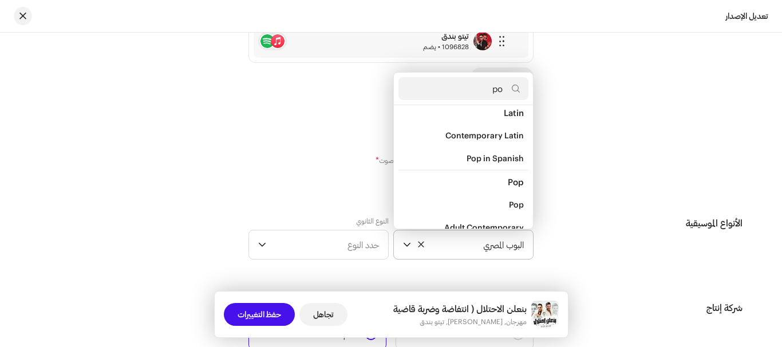
type input "pop"
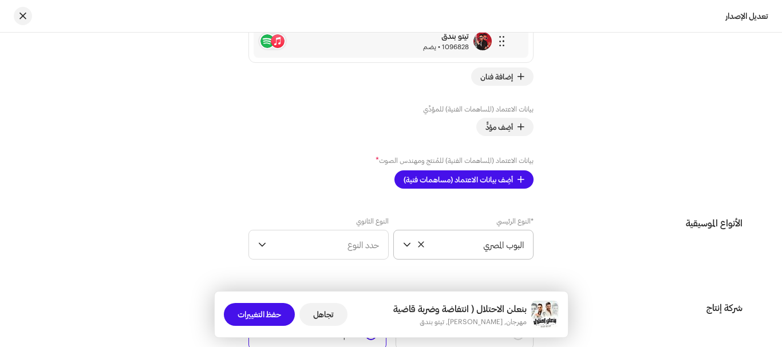
scroll to position [1364, 0]
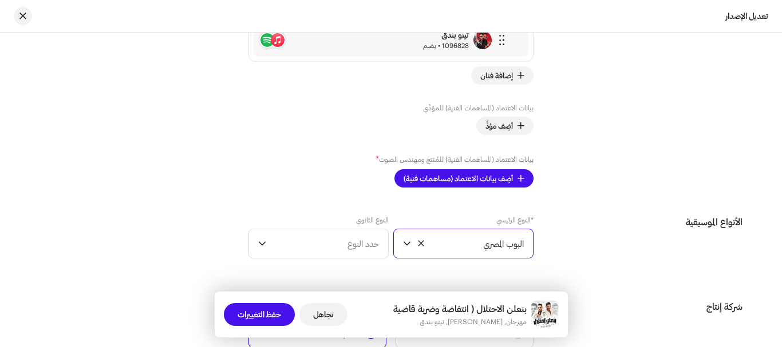
click at [512, 256] on span "البوب ​​المصري" at bounding box center [470, 244] width 108 height 29
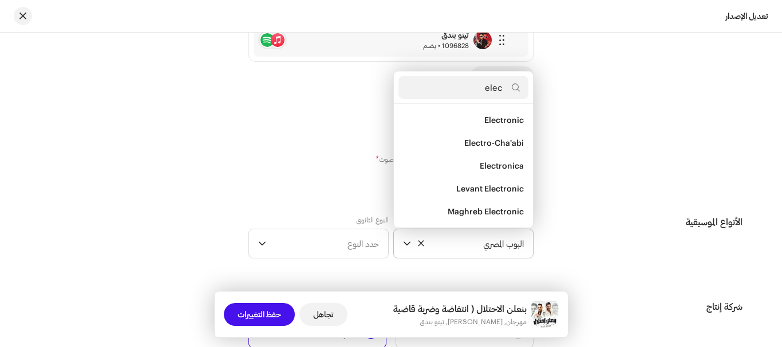
scroll to position [162, 0]
type input "elect"
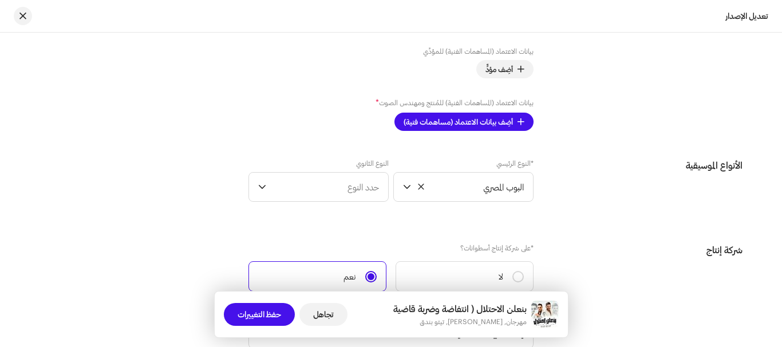
scroll to position [1421, 0]
click at [493, 177] on span "البوب ​​المصري" at bounding box center [470, 186] width 108 height 29
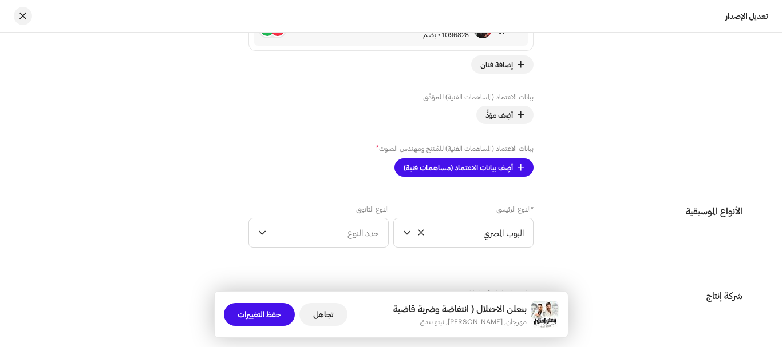
scroll to position [1357, 0]
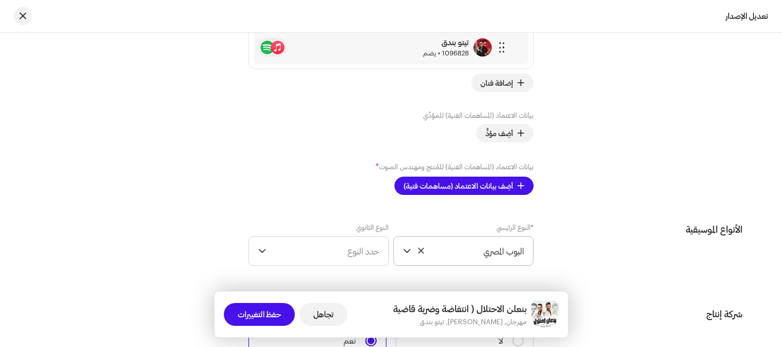
click at [498, 257] on span "البوب ​​المصري" at bounding box center [470, 251] width 108 height 29
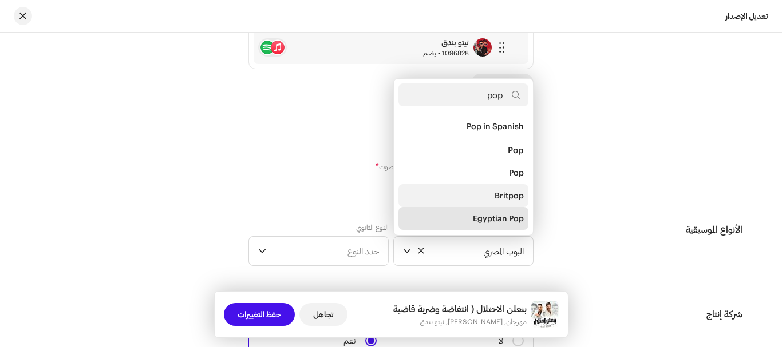
scroll to position [424, 0]
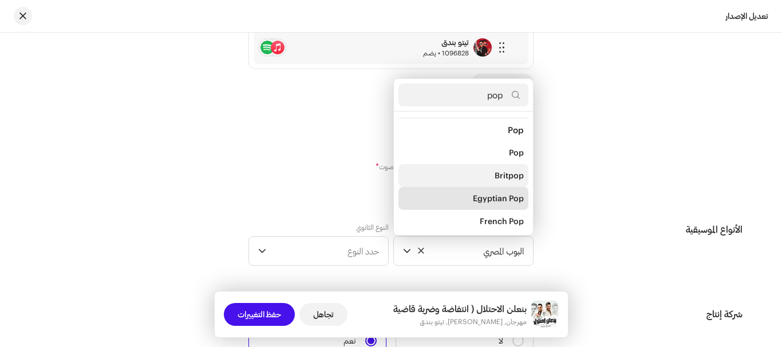
type input "pop"
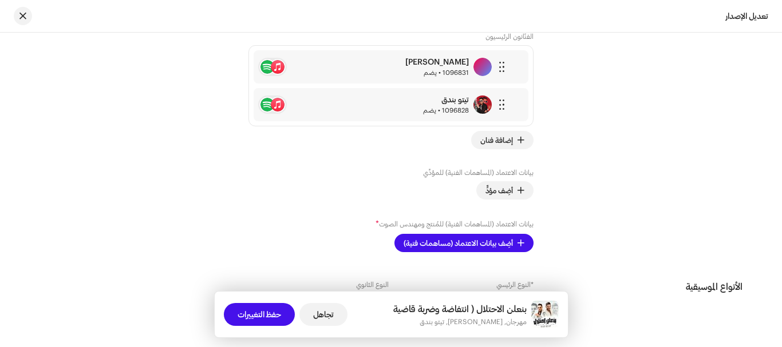
scroll to position [1357, 0]
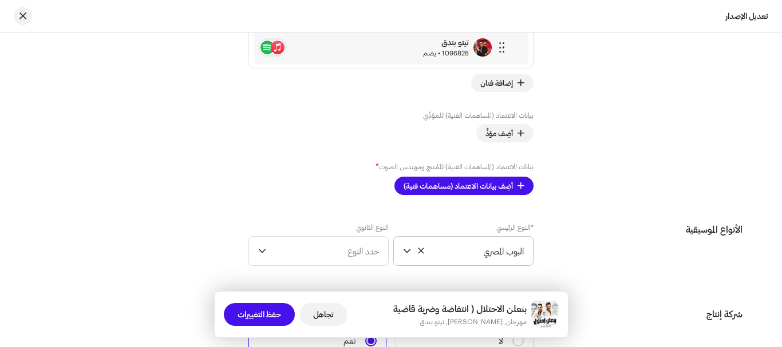
click at [496, 254] on font "البوب ​​المصري" at bounding box center [503, 251] width 41 height 10
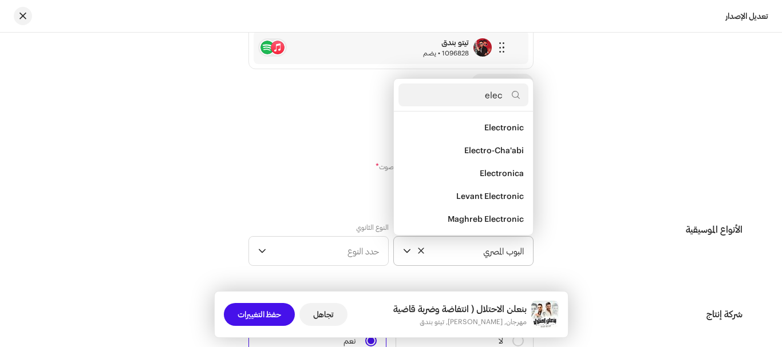
scroll to position [162, 0]
type input "elec"
click at [492, 152] on span "Electro-Cha'abi" at bounding box center [494, 150] width 60 height 11
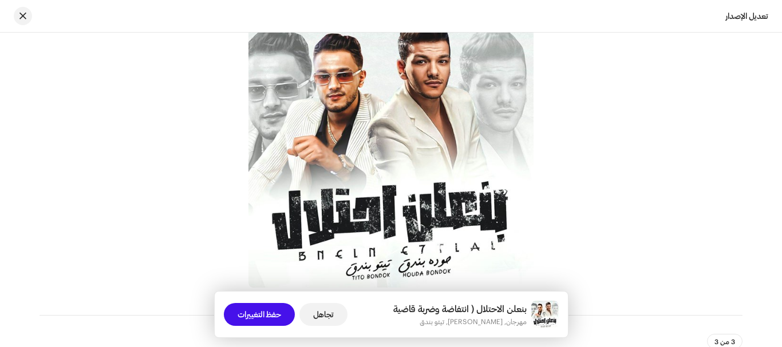
scroll to position [0, 0]
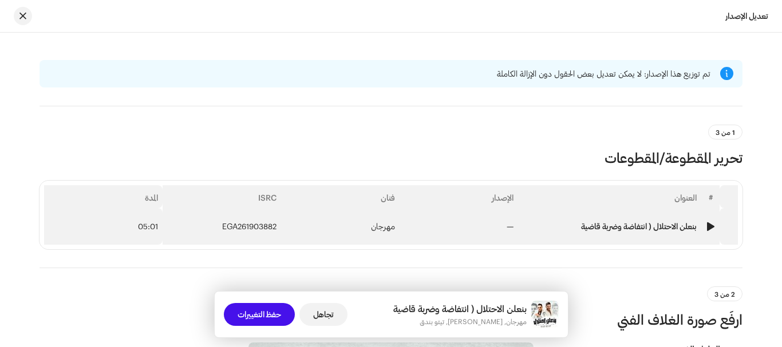
click at [367, 228] on td "مهرجان" at bounding box center [340, 226] width 119 height 37
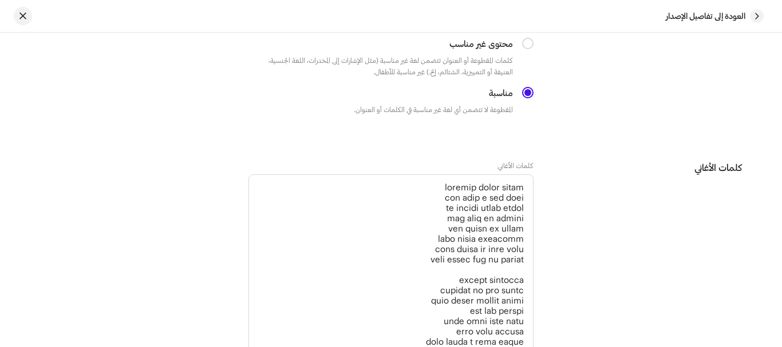
scroll to position [2173, 0]
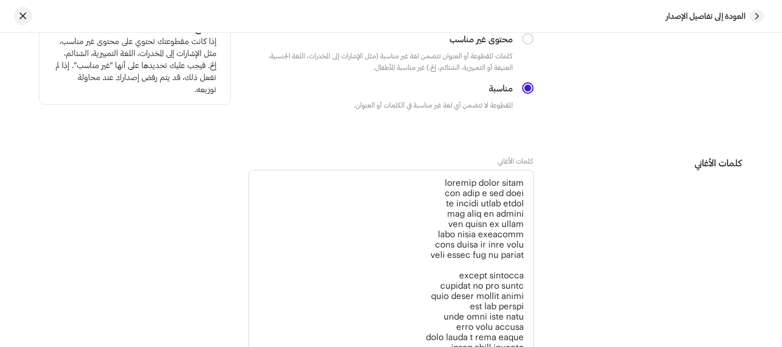
drag, startPoint x: 525, startPoint y: 36, endPoint x: 532, endPoint y: 68, distance: 32.8
click at [525, 37] on input "محتوى غير مناسب" at bounding box center [527, 38] width 11 height 11
radio input "true"
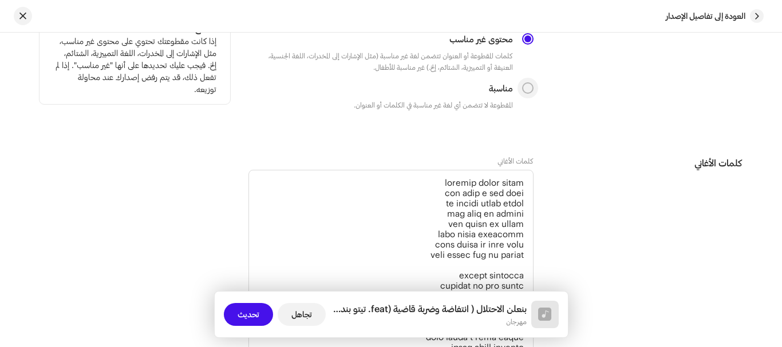
click at [528, 86] on input "مناسبة" at bounding box center [527, 87] width 11 height 11
radio input "true"
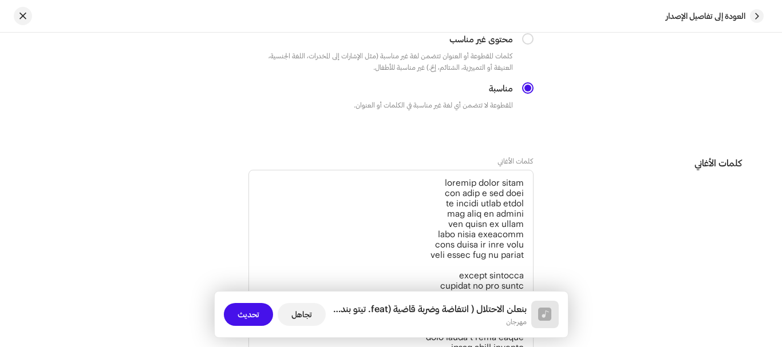
click at [252, 315] on font "تحديث" at bounding box center [249, 315] width 22 height 10
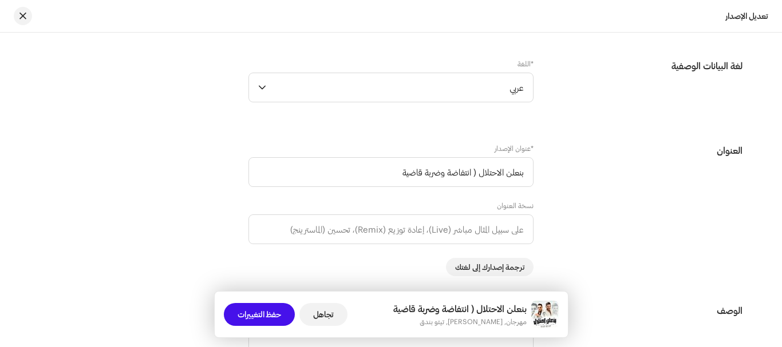
scroll to position [741, 0]
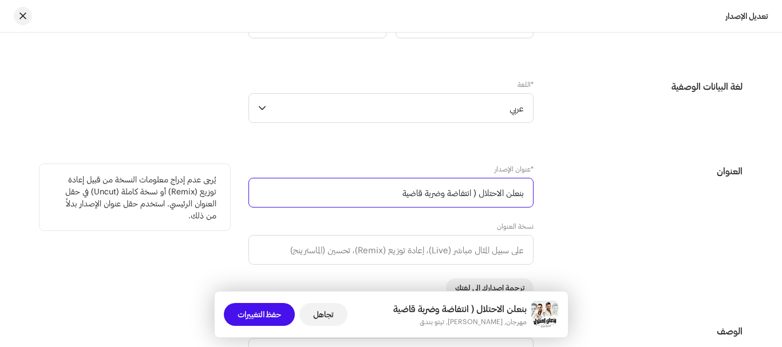
click at [477, 197] on input "بنعلن الاحتلال ( انتفاضة وضربة قاضية" at bounding box center [390, 193] width 285 height 30
drag, startPoint x: 474, startPoint y: 196, endPoint x: 382, endPoint y: 207, distance: 92.2
click at [382, 208] on div "عنوان الإصدار * بنعلن الاحتلال ( انتفاضة وضربة قاضية نسخة العنوان ترجمة إصدارك …" at bounding box center [390, 230] width 285 height 133
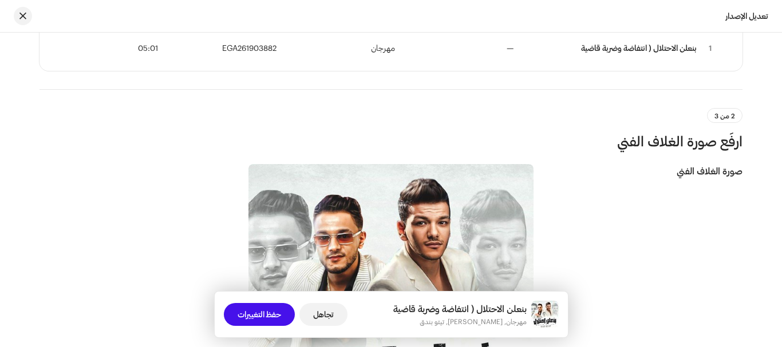
scroll to position [0, 0]
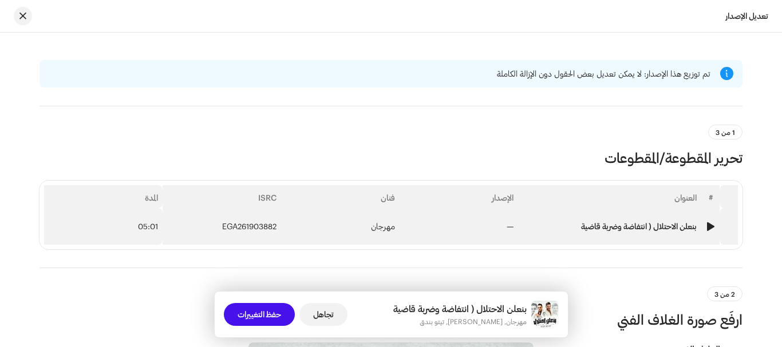
type input "بنعلن الاحتلال"
click at [439, 233] on td "—" at bounding box center [459, 226] width 119 height 37
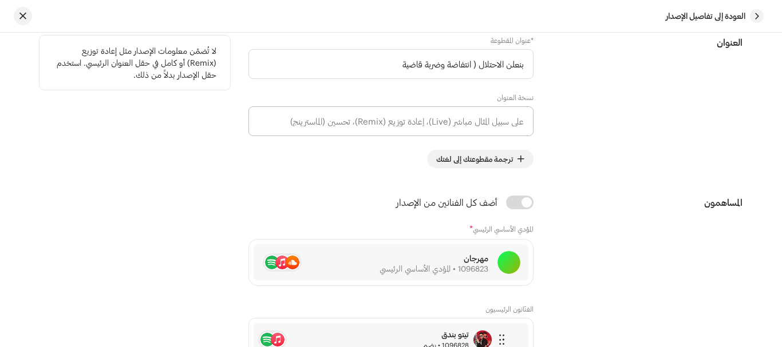
scroll to position [515, 0]
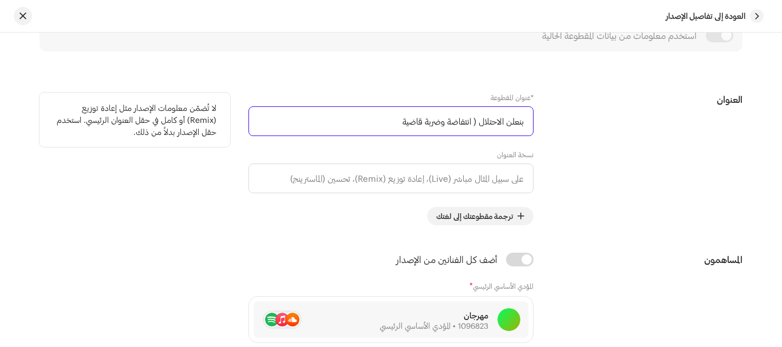
drag, startPoint x: 479, startPoint y: 124, endPoint x: 380, endPoint y: 128, distance: 99.1
click at [375, 131] on input "بنعلن الاحتلال ( انتفاضة وضربة قاضية" at bounding box center [390, 121] width 285 height 30
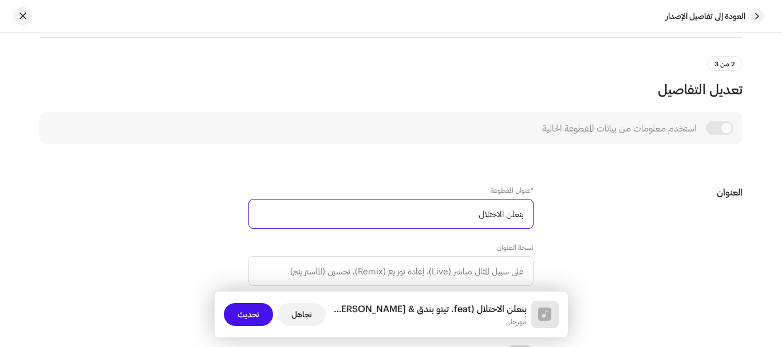
scroll to position [286, 0]
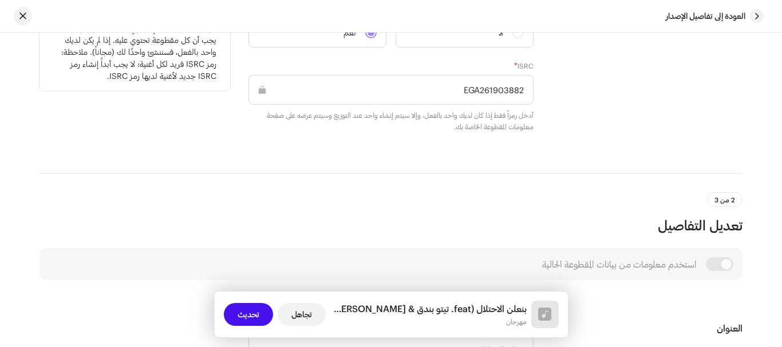
type input "بنعلن الاحتلال"
click at [491, 90] on input "EGA261903882" at bounding box center [390, 90] width 285 height 30
